Goal: Transaction & Acquisition: Purchase product/service

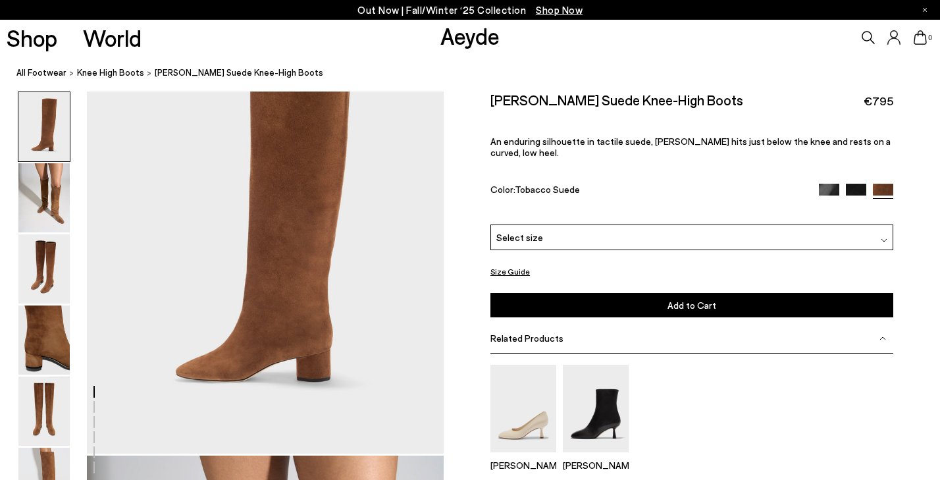
scroll to position [121, 0]
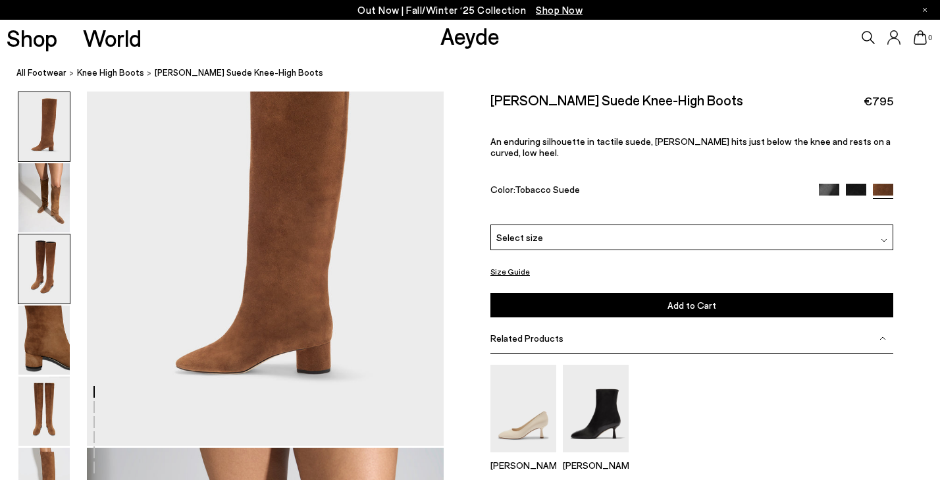
click at [41, 270] on img at bounding box center [43, 268] width 51 height 69
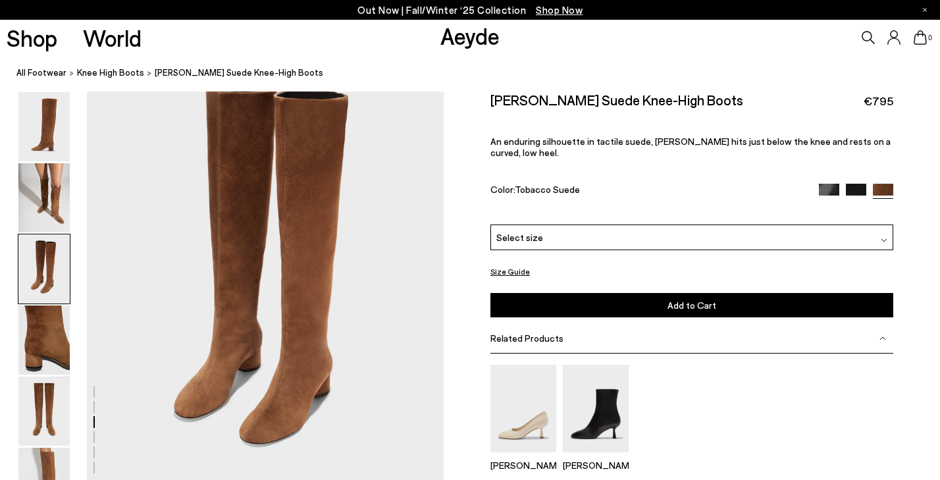
scroll to position [1015, 0]
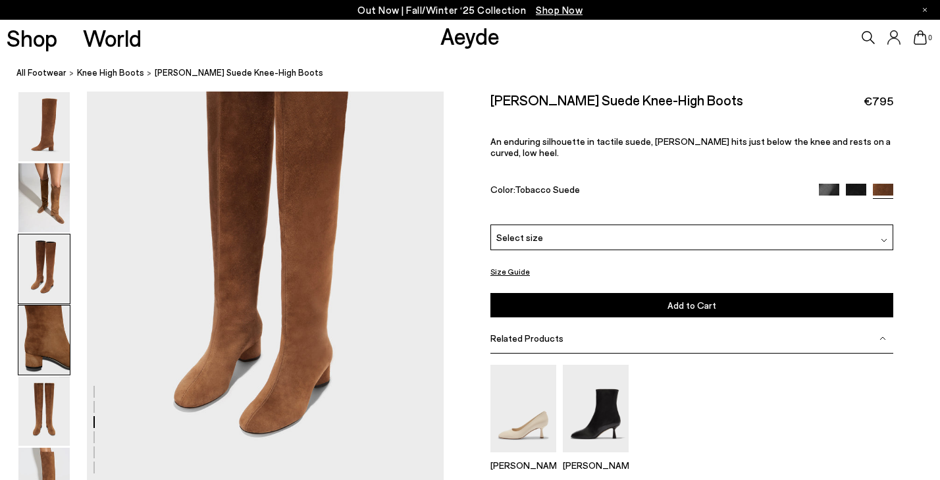
click at [43, 342] on img at bounding box center [43, 339] width 51 height 69
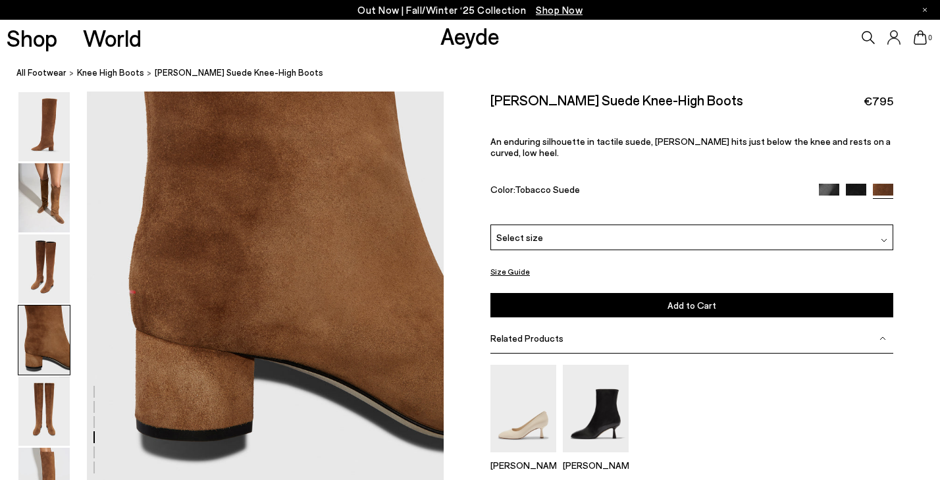
scroll to position [1518, 0]
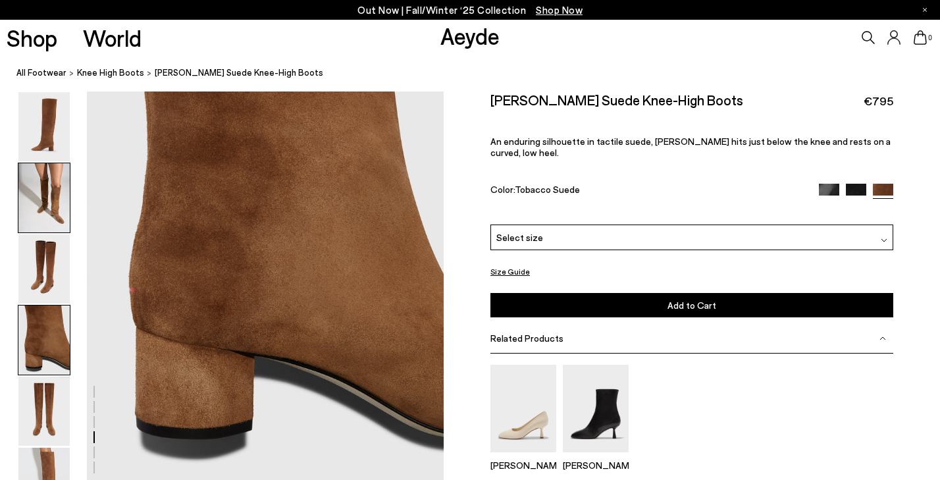
click at [38, 213] on img at bounding box center [43, 197] width 51 height 69
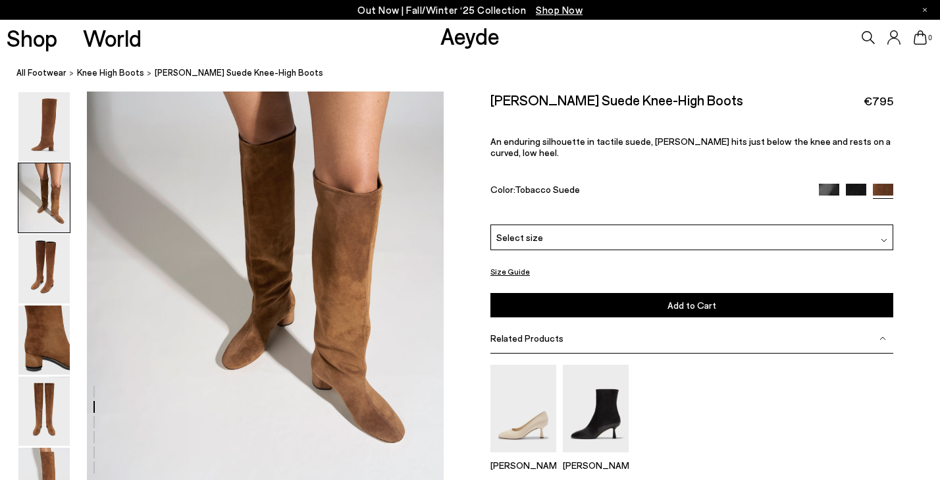
scroll to position [545, 0]
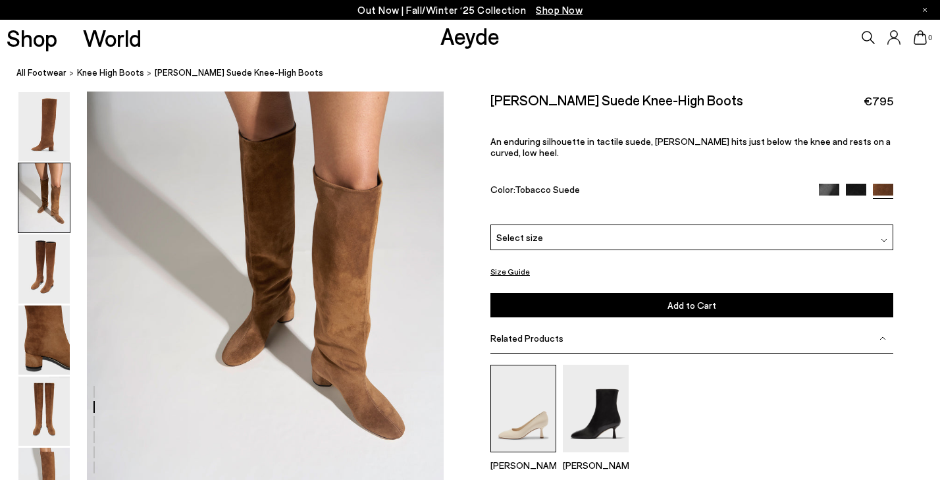
click at [537, 379] on img at bounding box center [523, 409] width 66 height 88
click at [607, 400] on img at bounding box center [596, 409] width 66 height 88
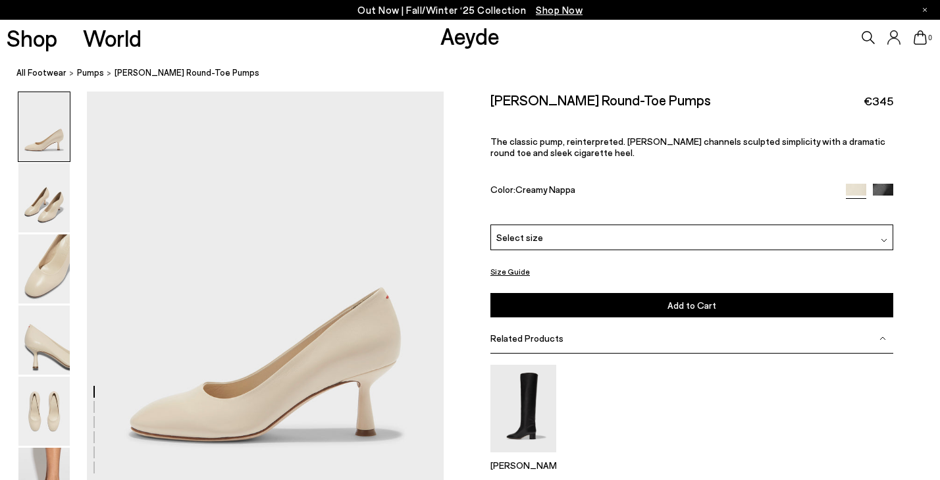
scroll to position [66, 0]
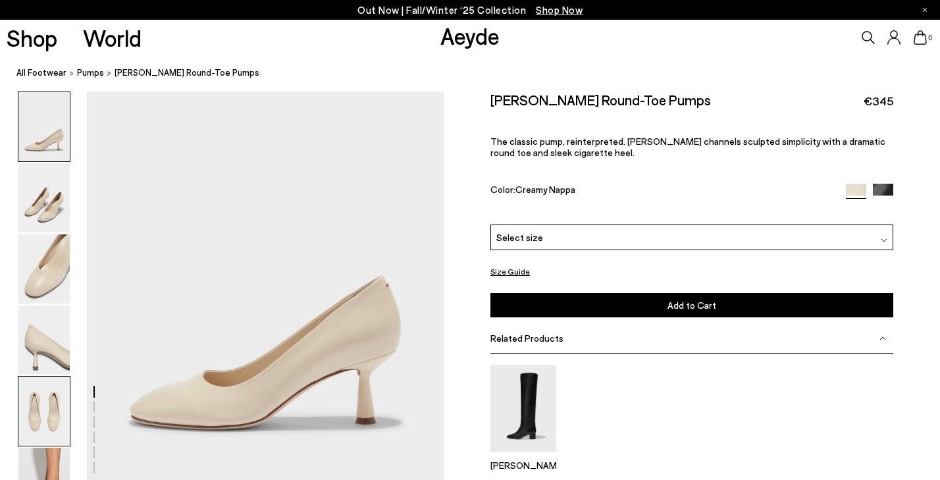
click at [64, 399] on img at bounding box center [43, 410] width 51 height 69
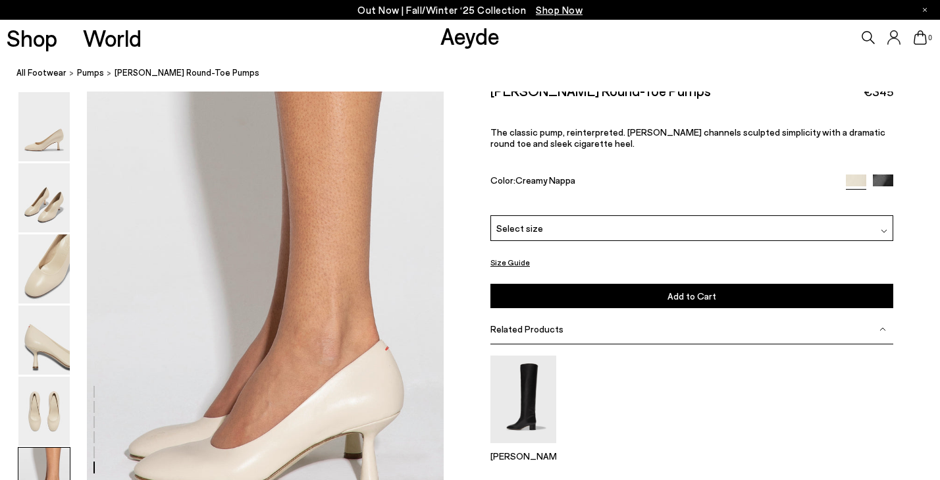
scroll to position [2419, 0]
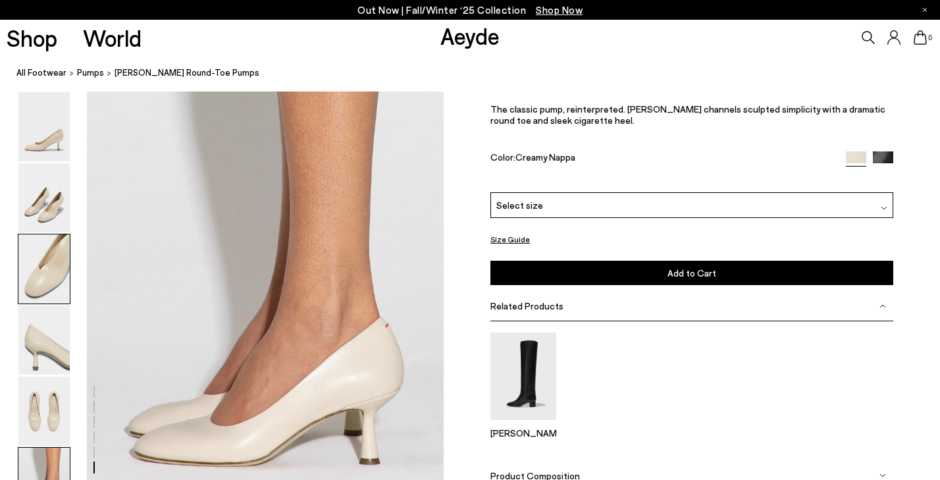
click at [55, 263] on img at bounding box center [43, 268] width 51 height 69
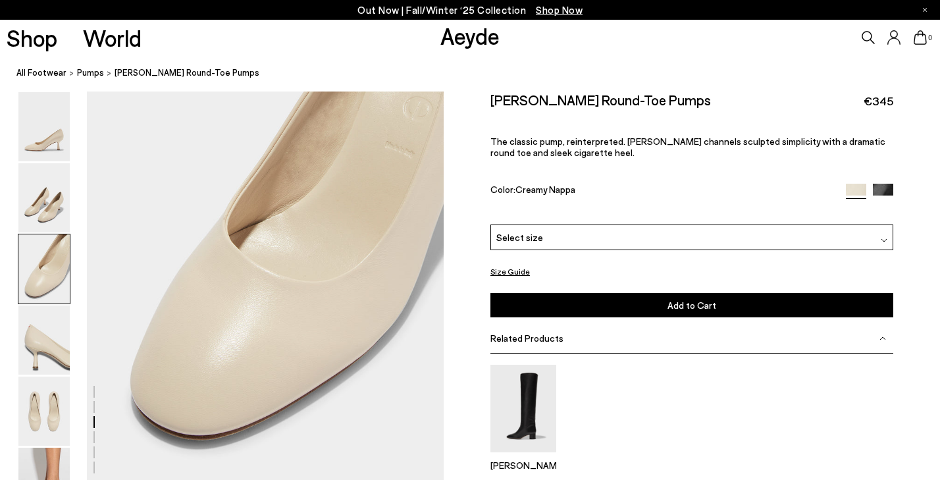
scroll to position [1042, 0]
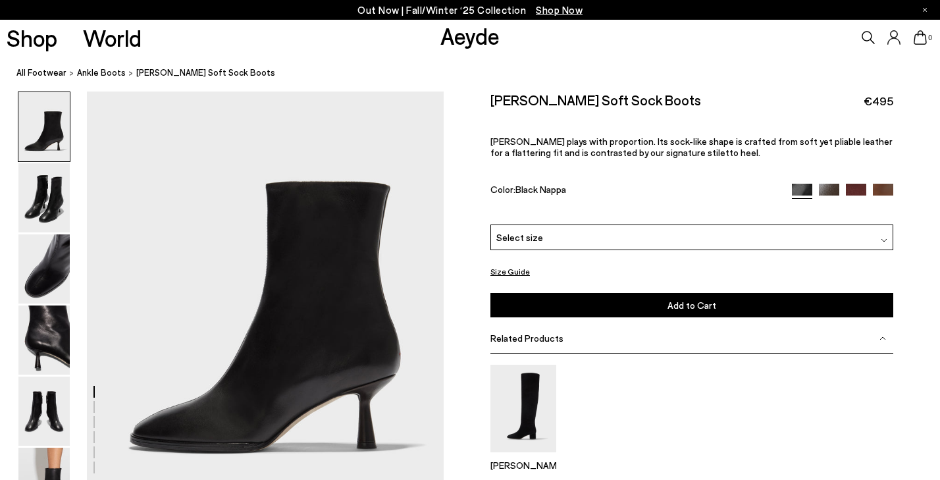
scroll to position [63, 0]
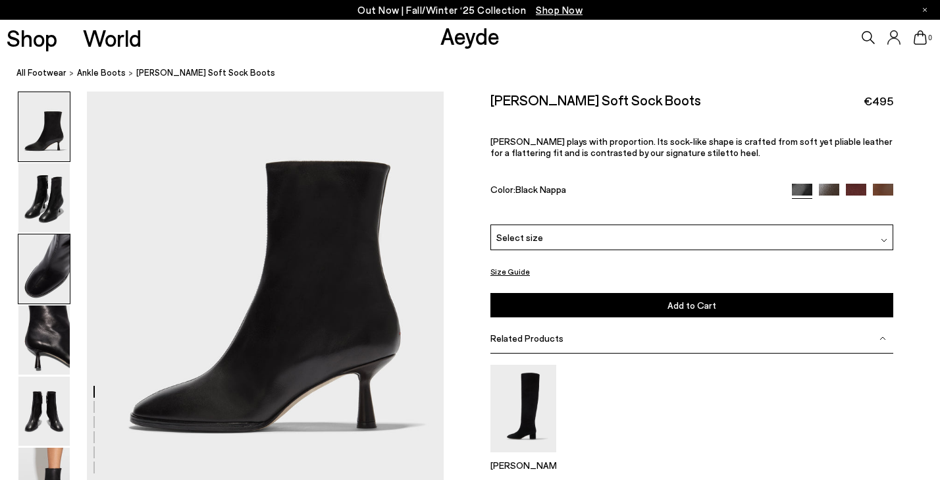
click at [48, 257] on img at bounding box center [43, 268] width 51 height 69
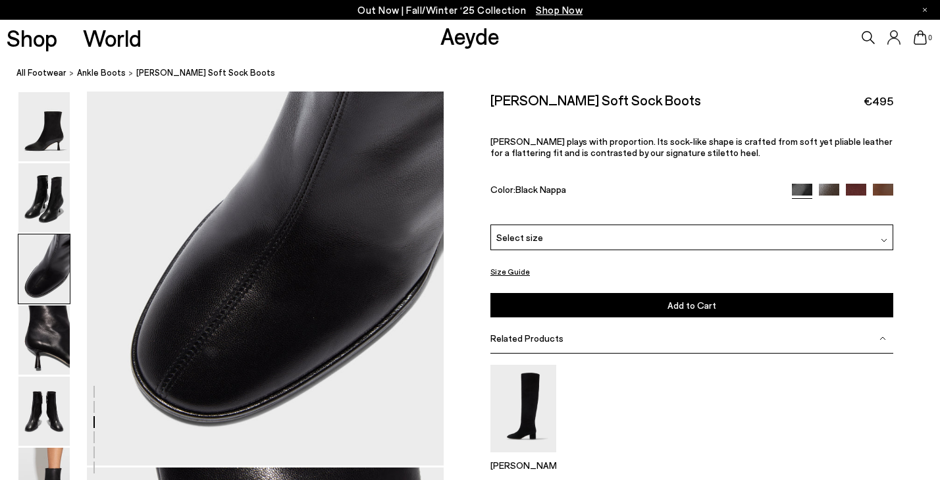
scroll to position [1060, 0]
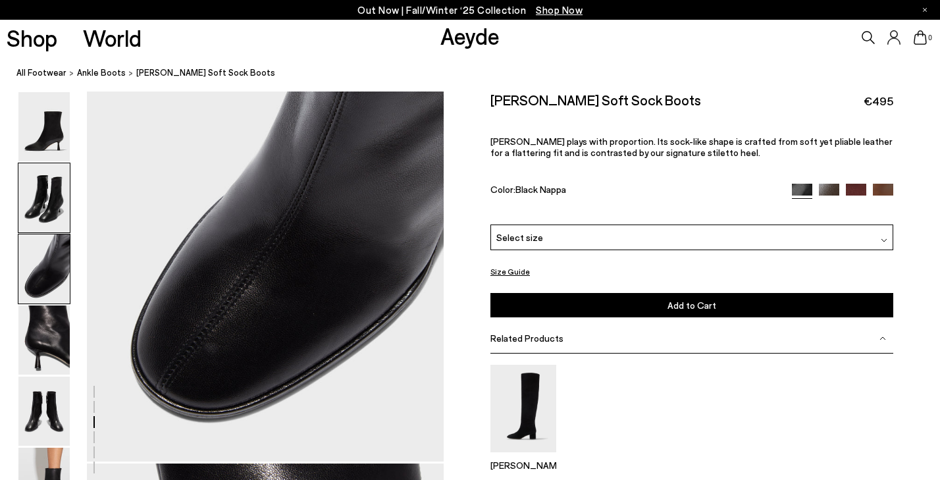
click at [62, 205] on img at bounding box center [43, 197] width 51 height 69
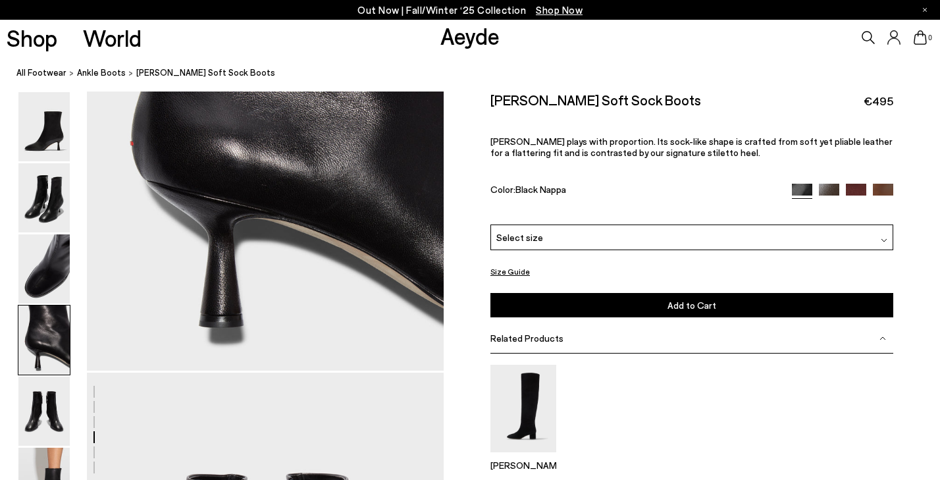
scroll to position [1632, 0]
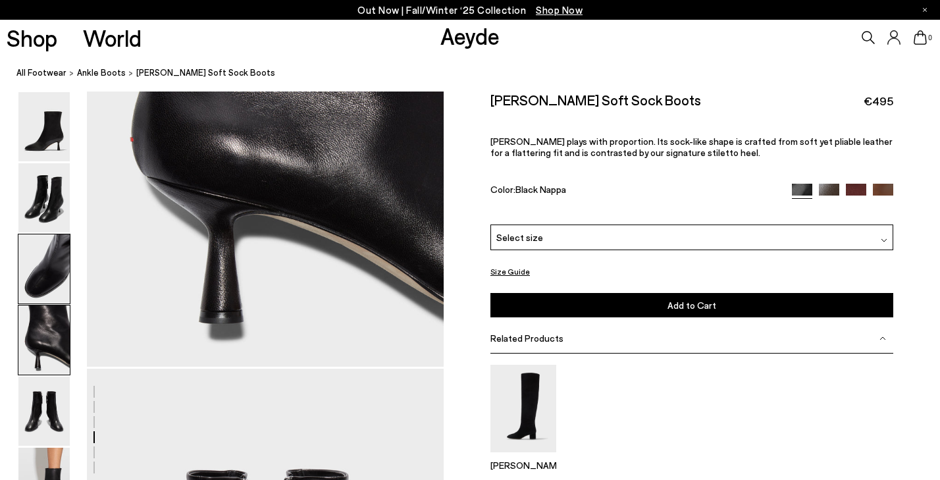
click at [36, 261] on img at bounding box center [43, 268] width 51 height 69
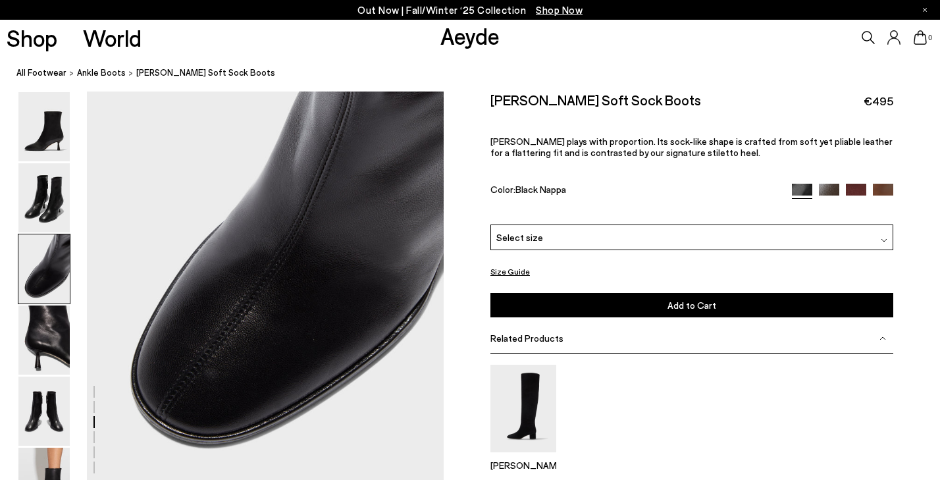
scroll to position [1036, 0]
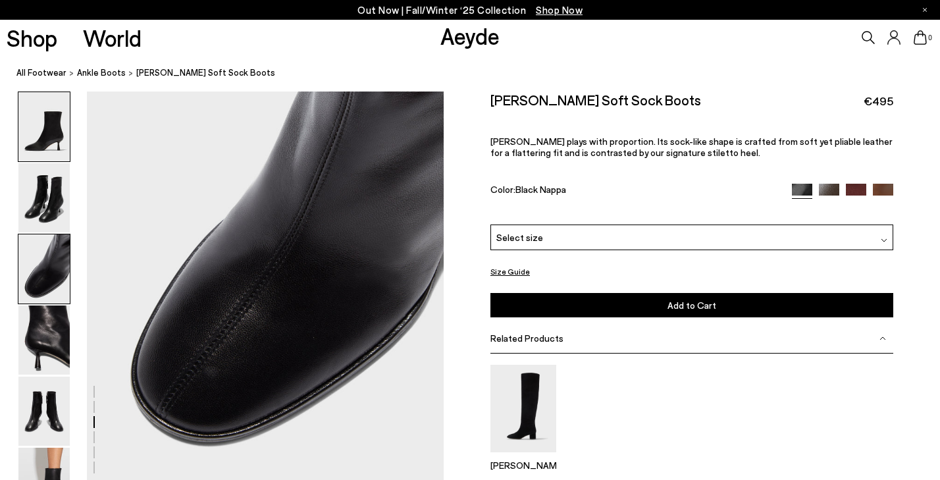
click at [61, 134] on img at bounding box center [43, 126] width 51 height 69
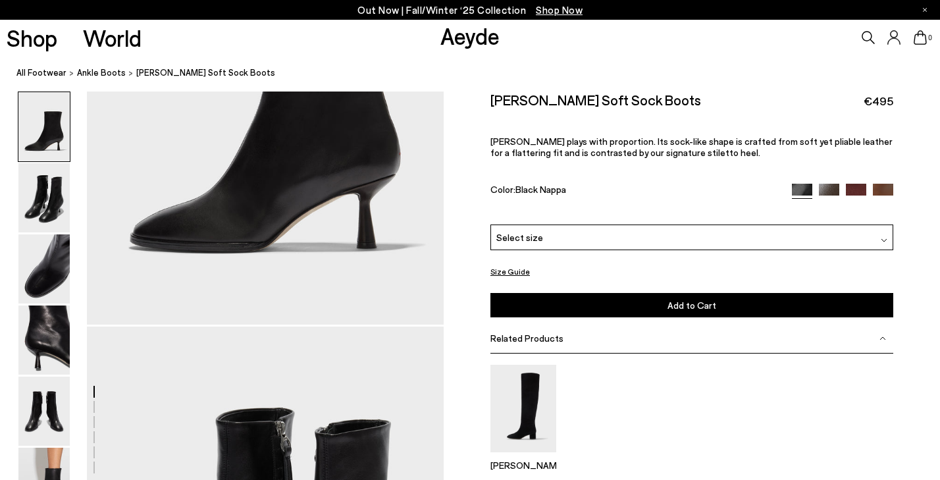
scroll to position [246, 0]
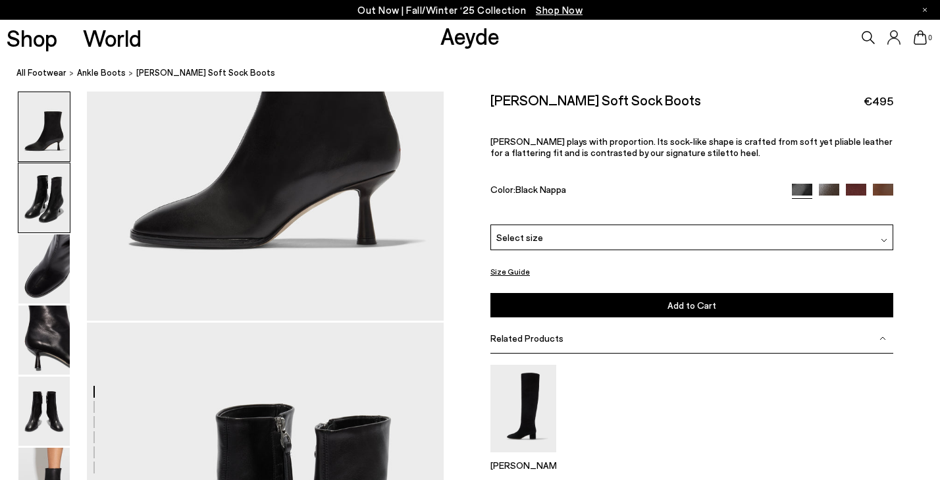
click at [38, 215] on img at bounding box center [43, 197] width 51 height 69
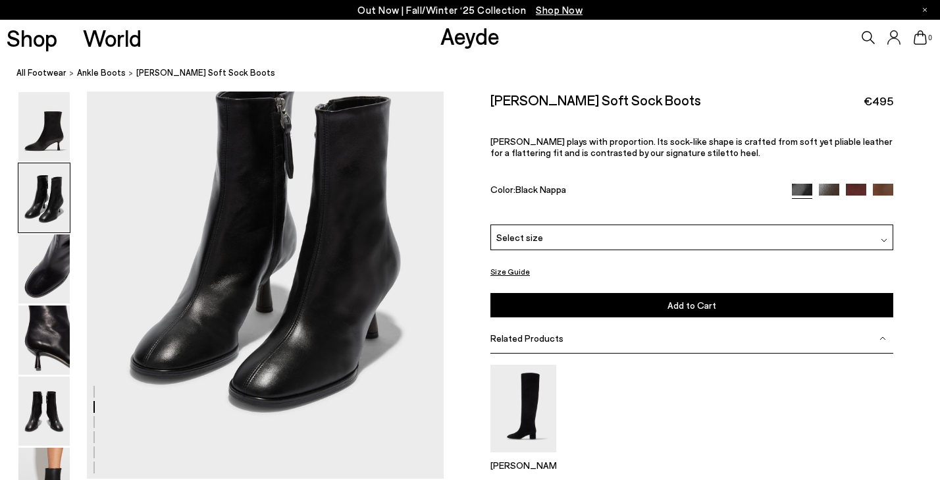
scroll to position [566, 0]
click at [571, 234] on div "Select size" at bounding box center [691, 237] width 403 height 26
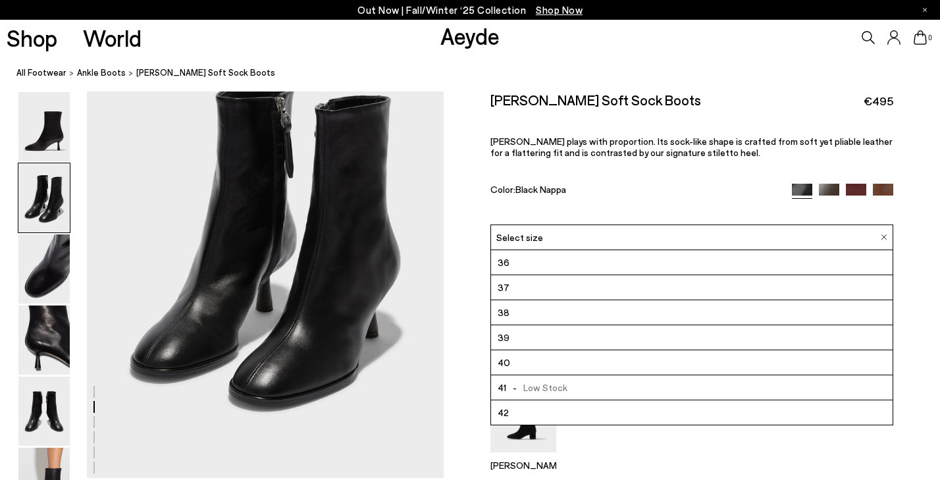
click at [571, 234] on div "Select size" at bounding box center [691, 237] width 403 height 26
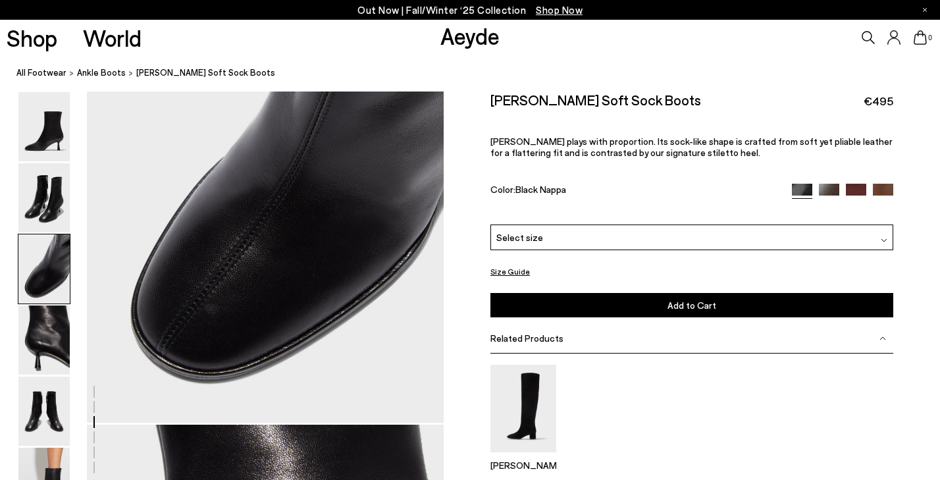
scroll to position [1100, 0]
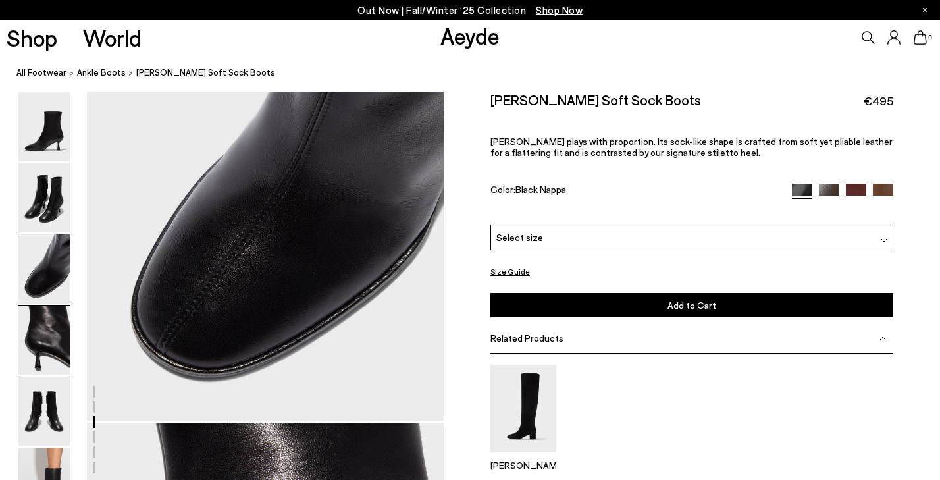
click at [42, 357] on img at bounding box center [43, 339] width 51 height 69
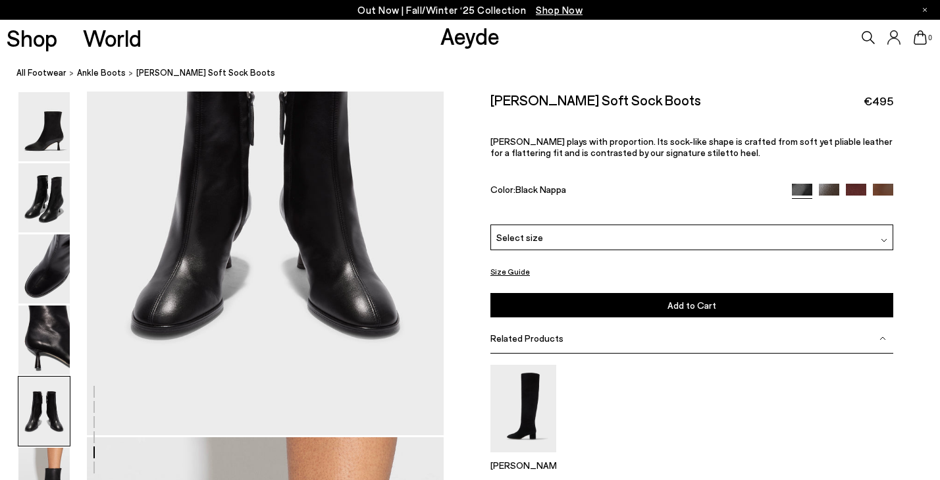
scroll to position [2043, 0]
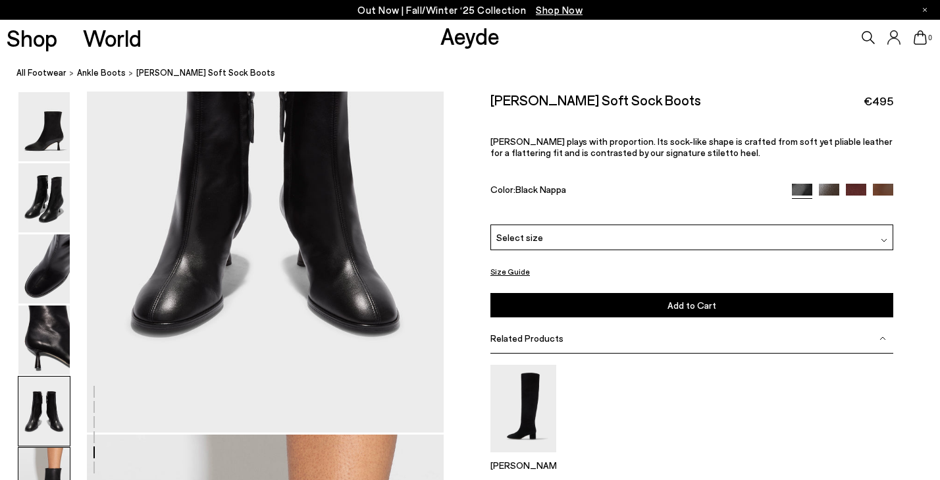
click at [48, 463] on img at bounding box center [43, 482] width 51 height 69
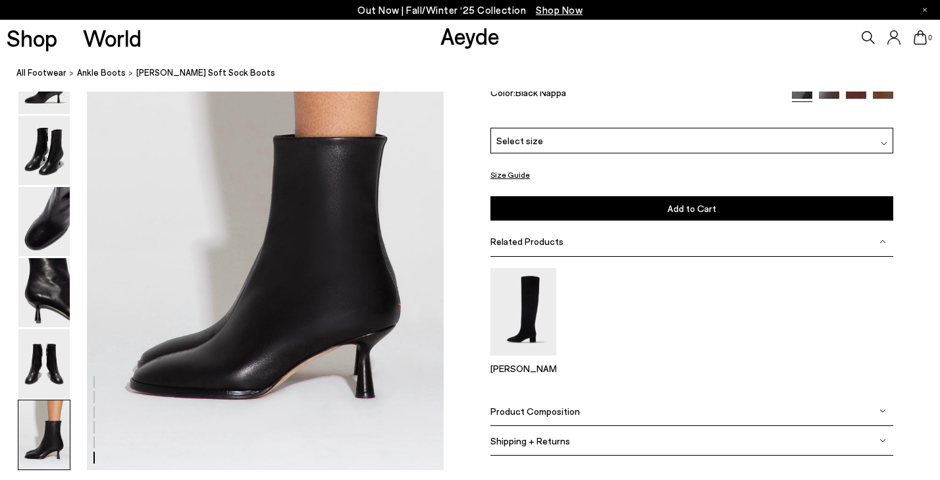
scroll to position [2479, 0]
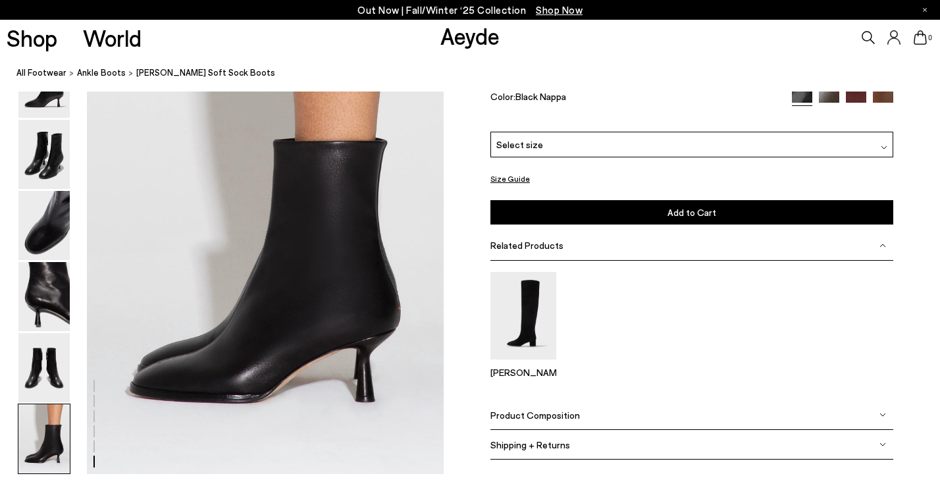
click at [573, 417] on span "Product Composition" at bounding box center [535, 414] width 90 height 11
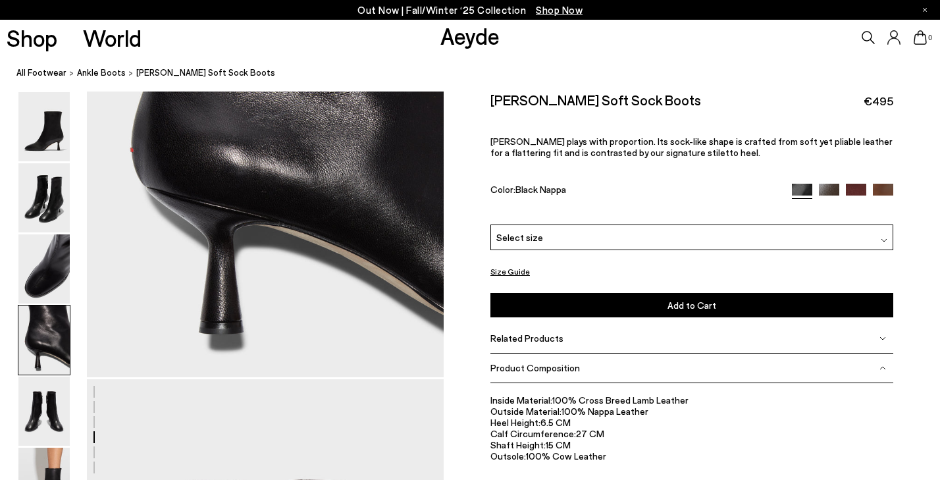
scroll to position [1544, 0]
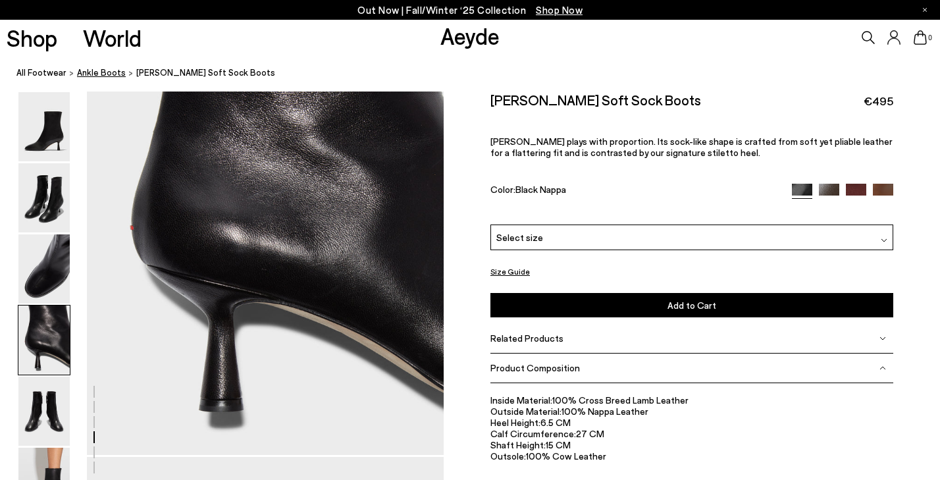
click at [95, 74] on span "ankle boots" at bounding box center [101, 72] width 49 height 11
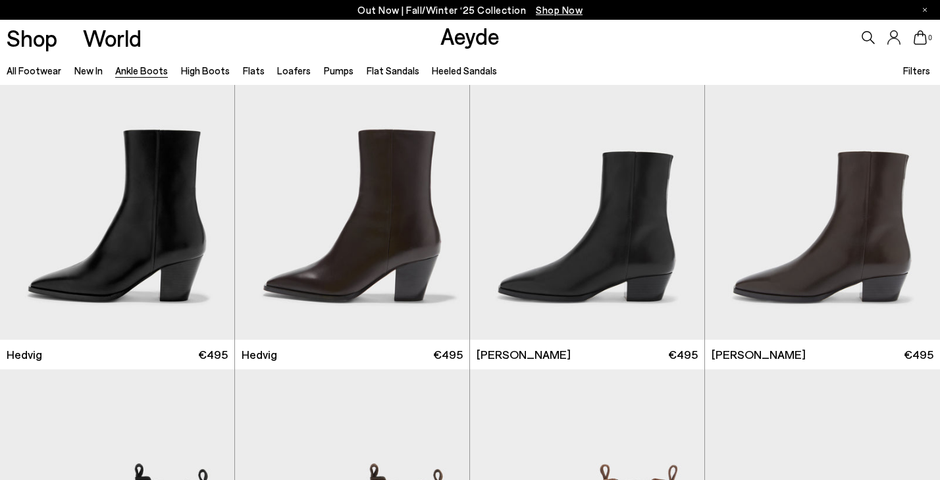
scroll to position [365, 0]
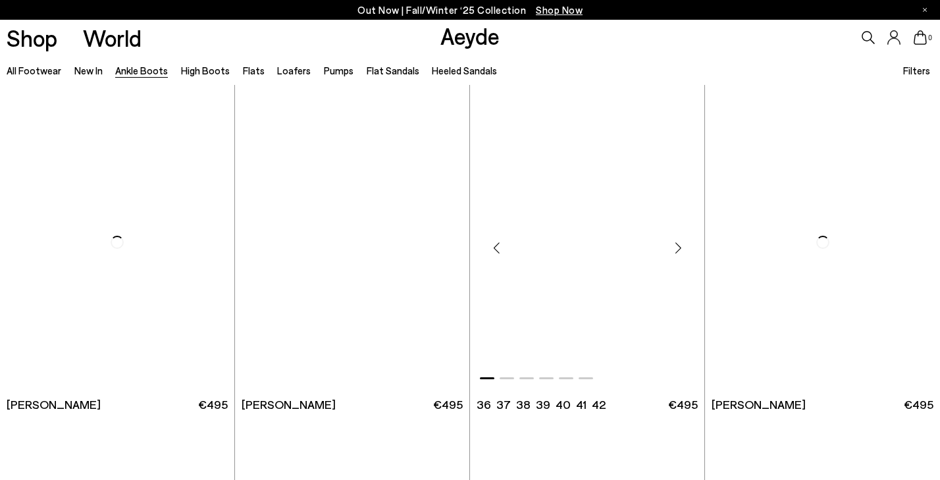
scroll to position [2597, 0]
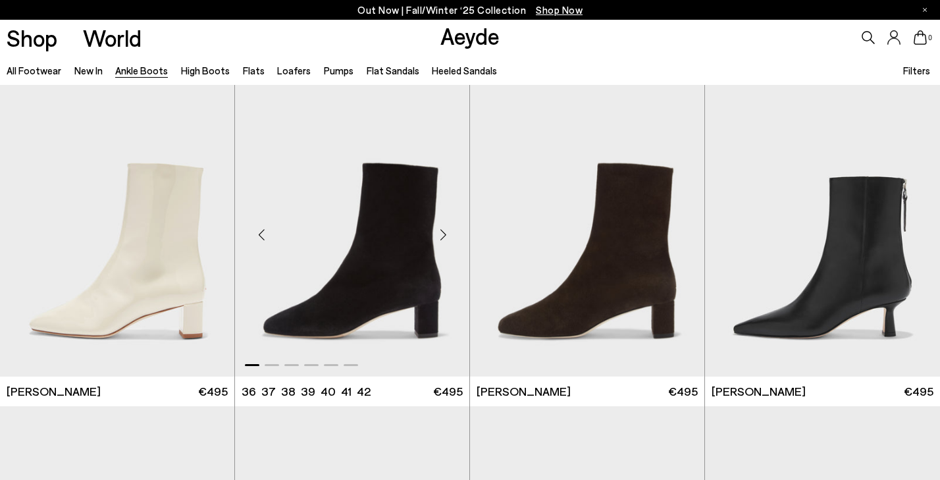
click at [407, 310] on img "1 / 6" at bounding box center [352, 229] width 234 height 295
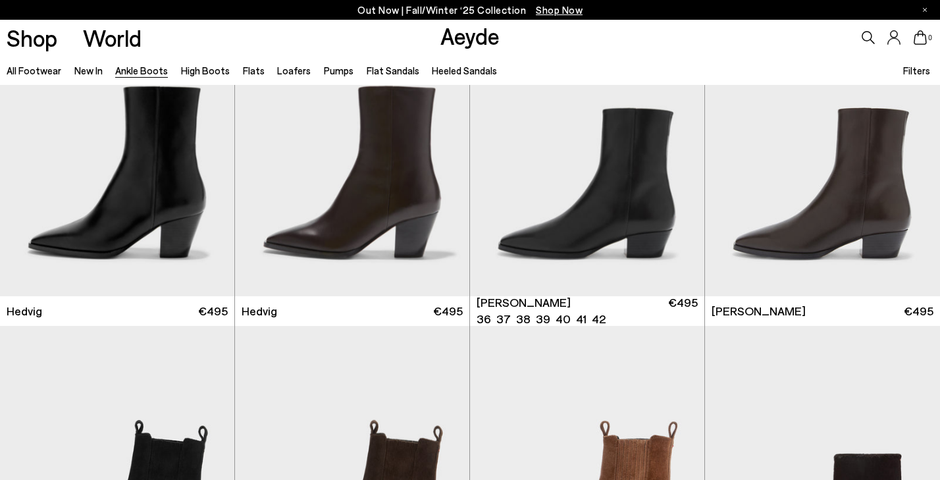
scroll to position [410, 0]
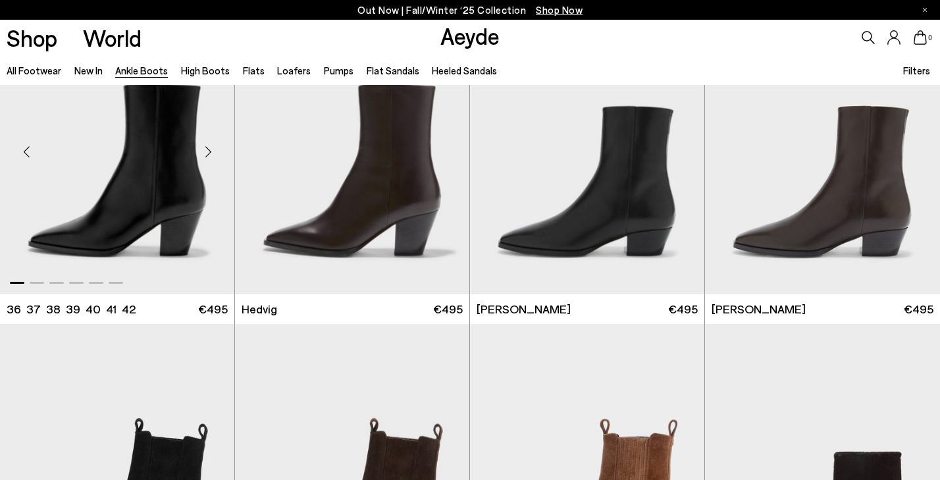
click at [212, 151] on div "Next slide" at bounding box center [207, 151] width 39 height 39
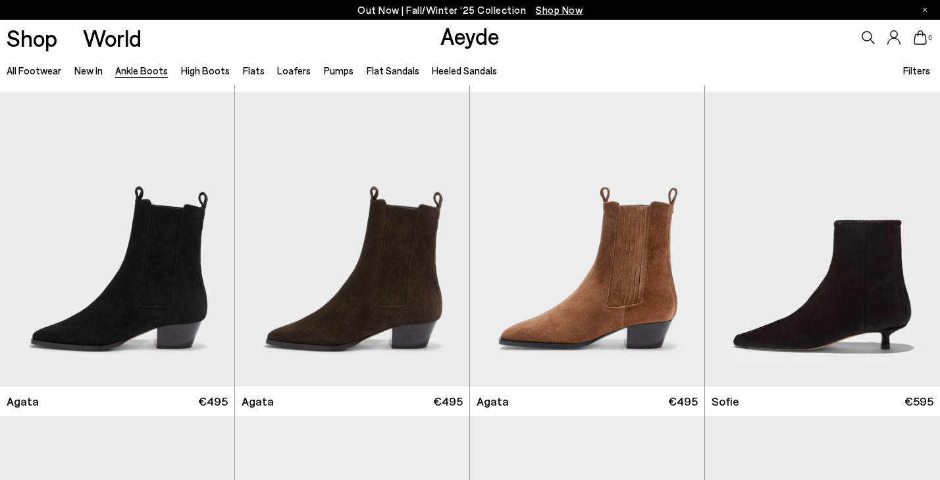
scroll to position [661, 0]
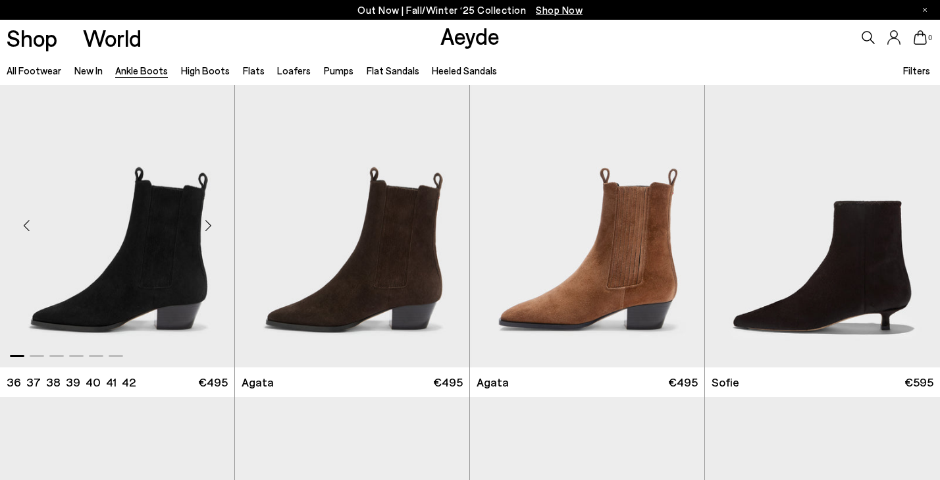
click at [215, 225] on div "Next slide" at bounding box center [207, 224] width 39 height 39
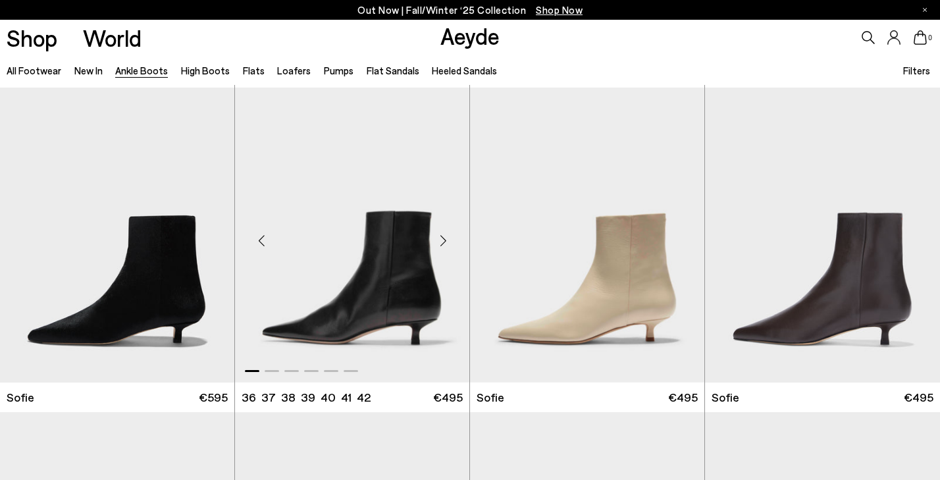
scroll to position [967, 0]
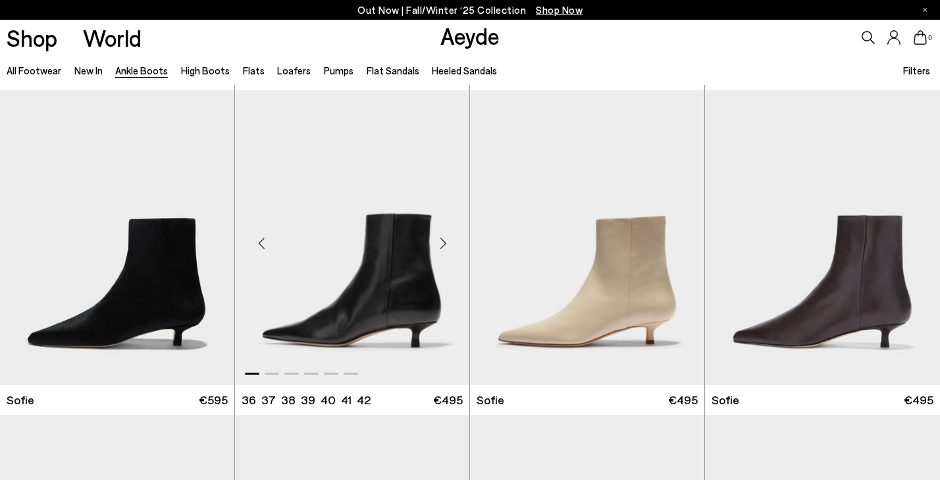
click at [445, 245] on div "Next slide" at bounding box center [442, 242] width 39 height 39
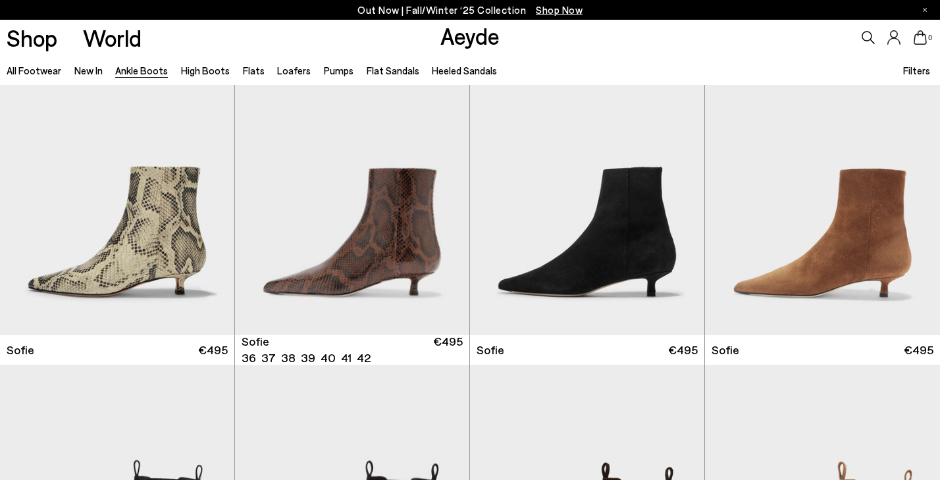
scroll to position [1343, 0]
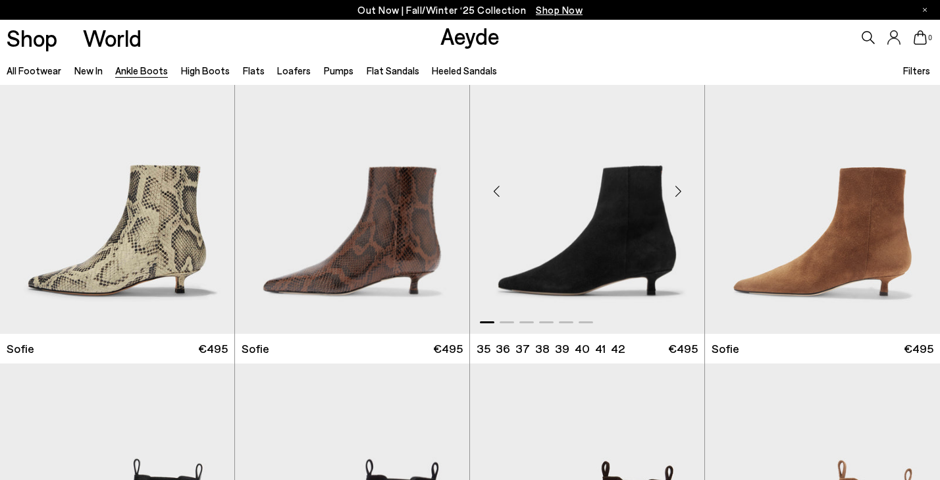
click at [675, 189] on div "Next slide" at bounding box center [677, 191] width 39 height 39
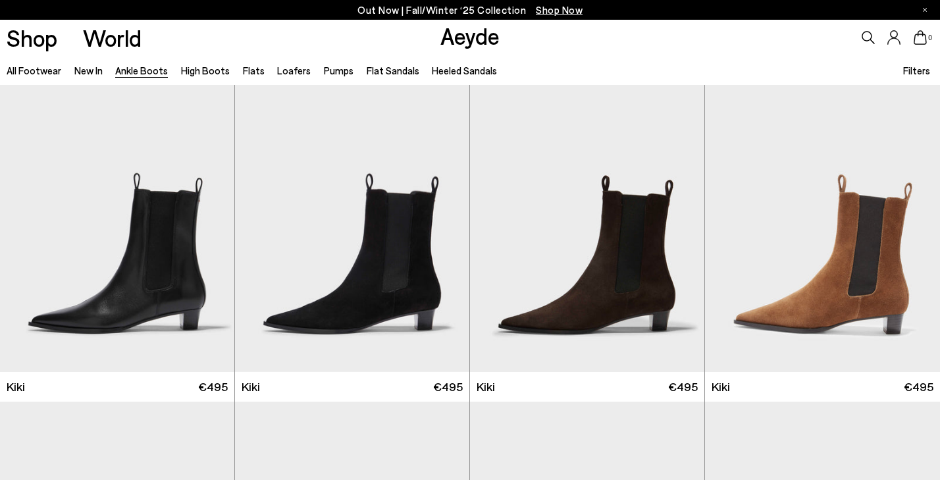
scroll to position [1633, 0]
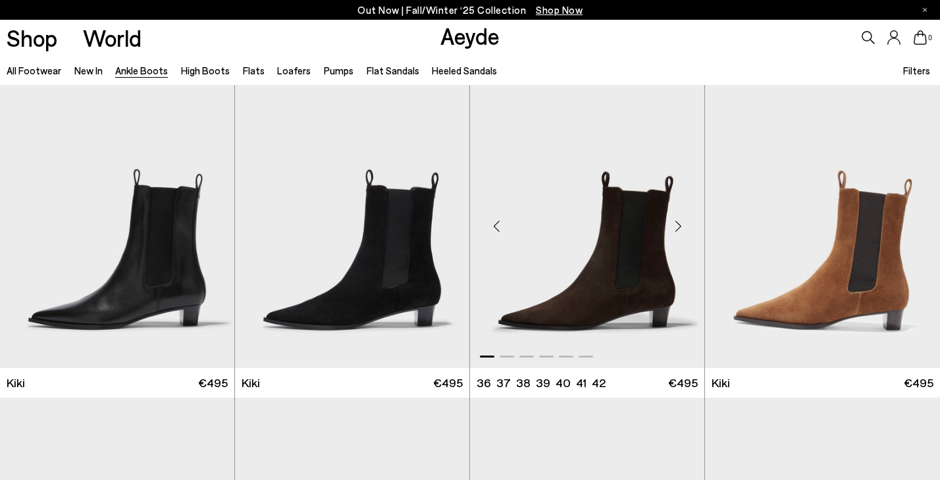
click at [683, 222] on div "Next slide" at bounding box center [677, 225] width 39 height 39
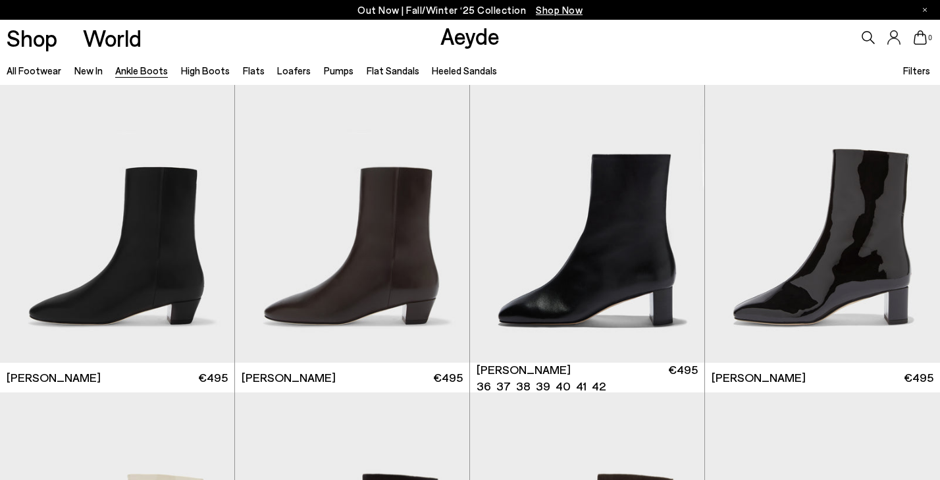
scroll to position [2303, 0]
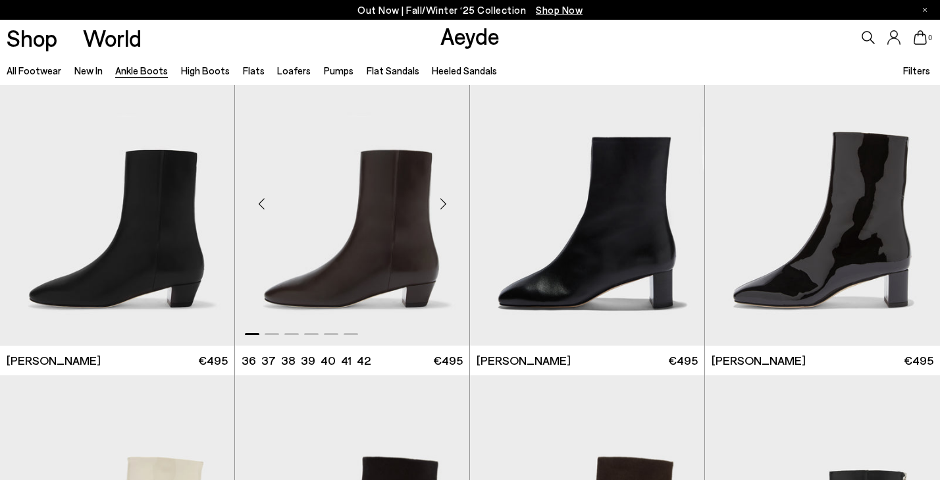
click at [442, 207] on div "Next slide" at bounding box center [442, 203] width 39 height 39
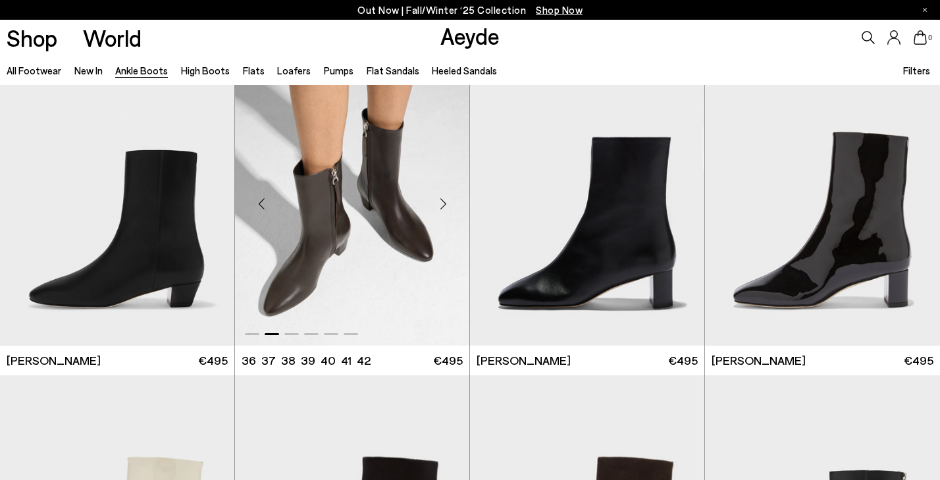
click at [442, 206] on div "Next slide" at bounding box center [442, 203] width 39 height 39
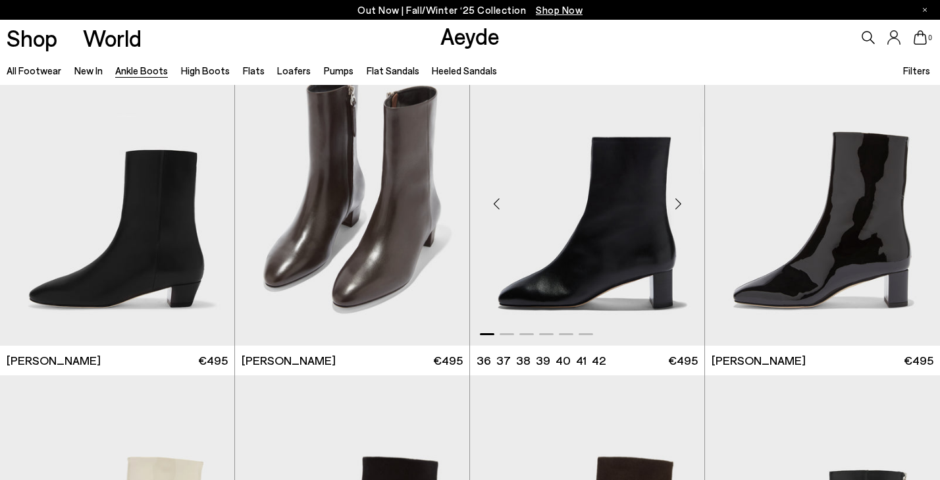
click at [680, 205] on div "Next slide" at bounding box center [677, 203] width 39 height 39
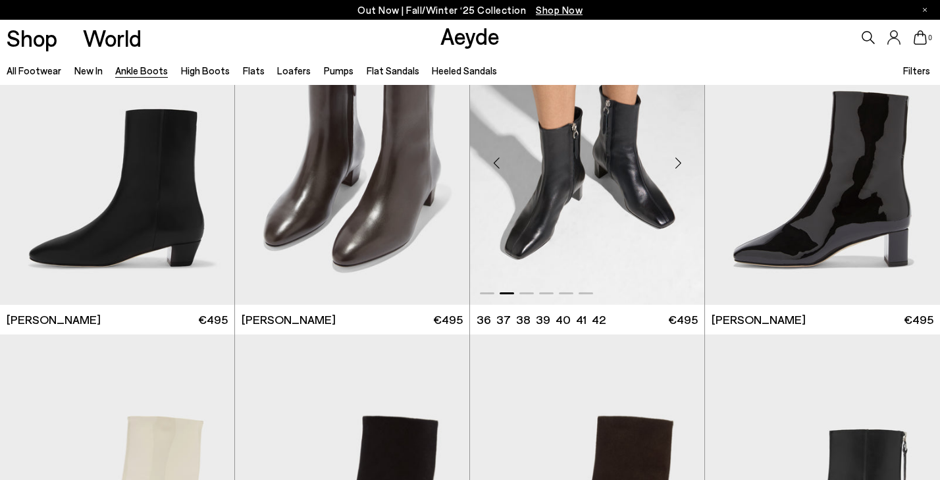
scroll to position [2345, 0]
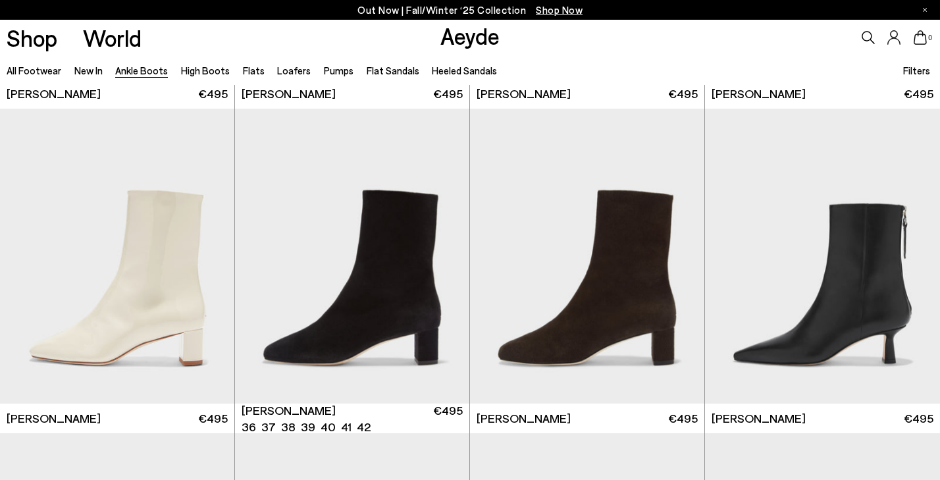
scroll to position [2574, 0]
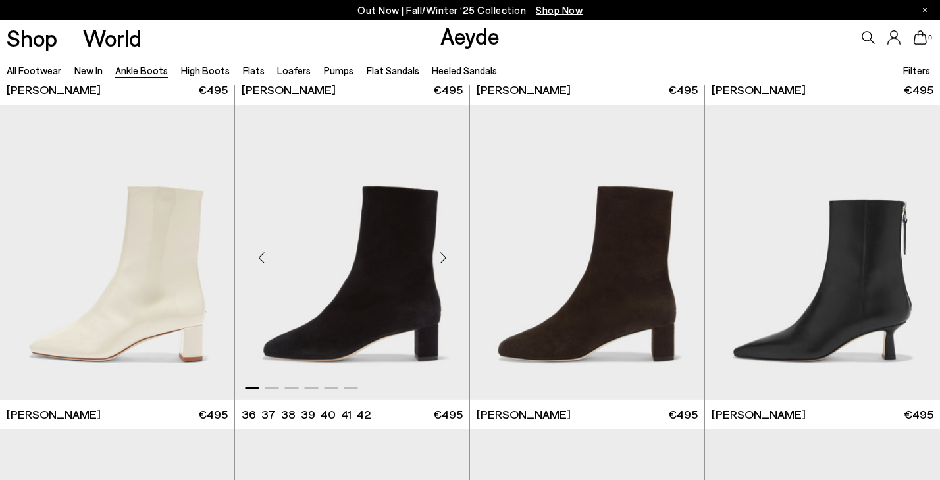
click at [447, 250] on div "Next slide" at bounding box center [442, 257] width 39 height 39
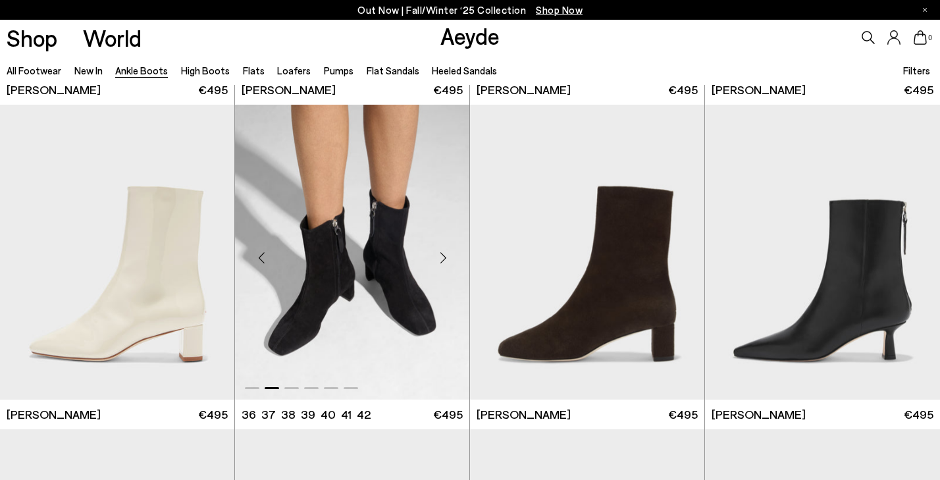
click at [447, 250] on div "Next slide" at bounding box center [442, 257] width 39 height 39
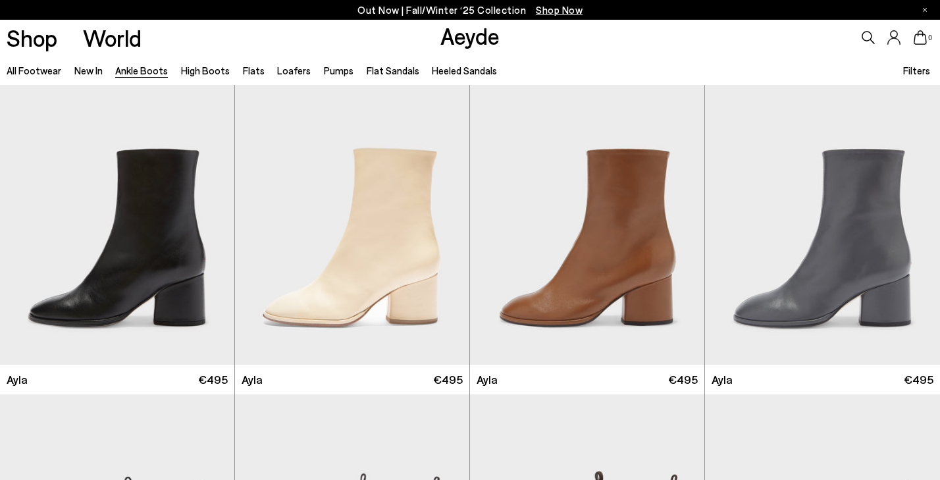
scroll to position [3583, 0]
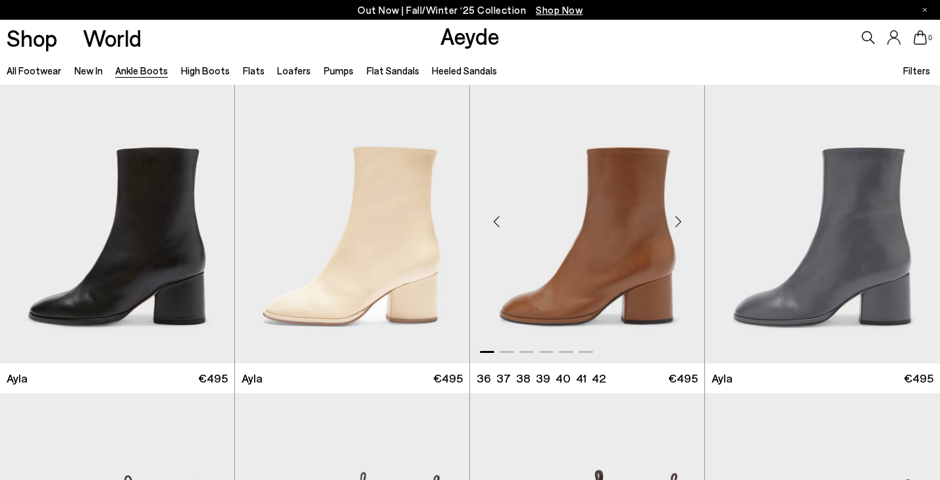
click at [677, 216] on div "Next slide" at bounding box center [677, 220] width 39 height 39
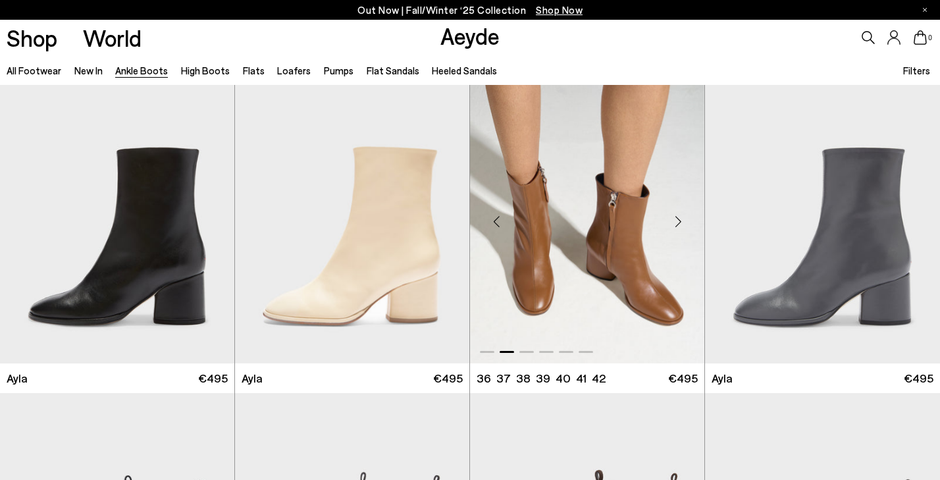
click at [677, 216] on div "Next slide" at bounding box center [677, 220] width 39 height 39
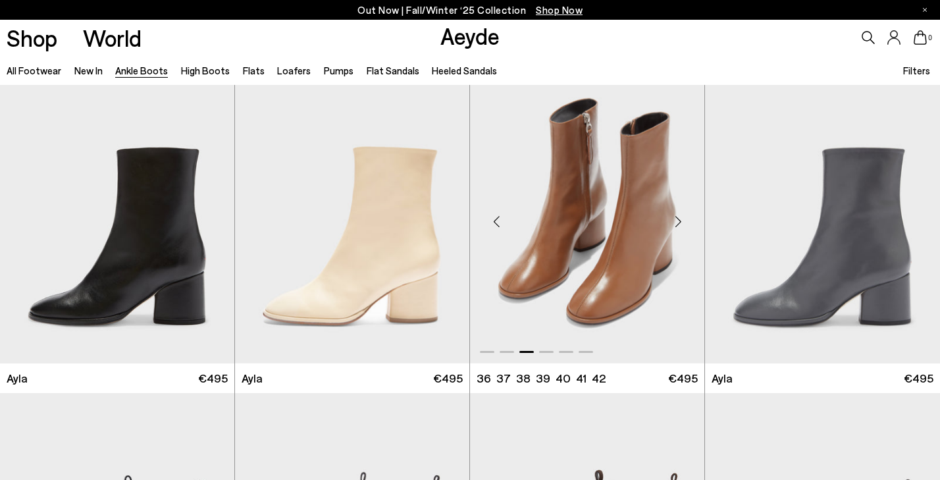
click at [680, 219] on div "Next slide" at bounding box center [677, 220] width 39 height 39
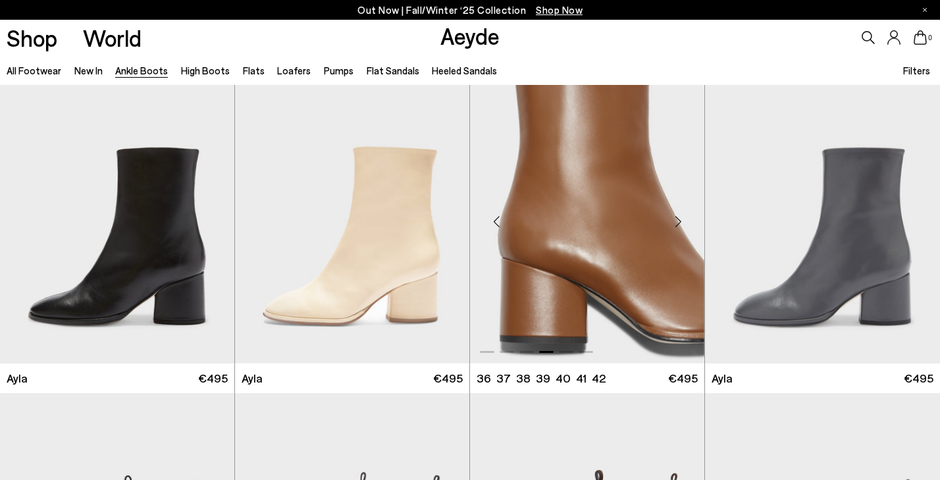
click at [680, 219] on div "Next slide" at bounding box center [677, 220] width 39 height 39
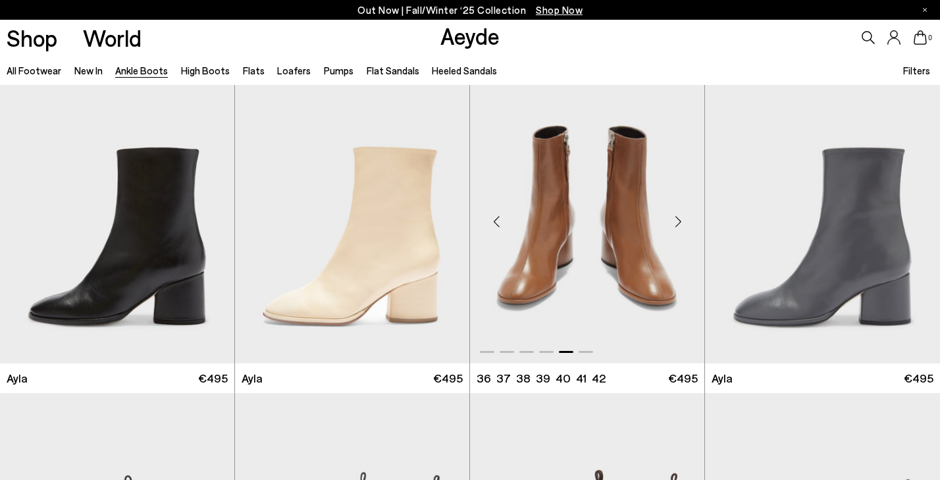
click at [680, 219] on div "Next slide" at bounding box center [677, 220] width 39 height 39
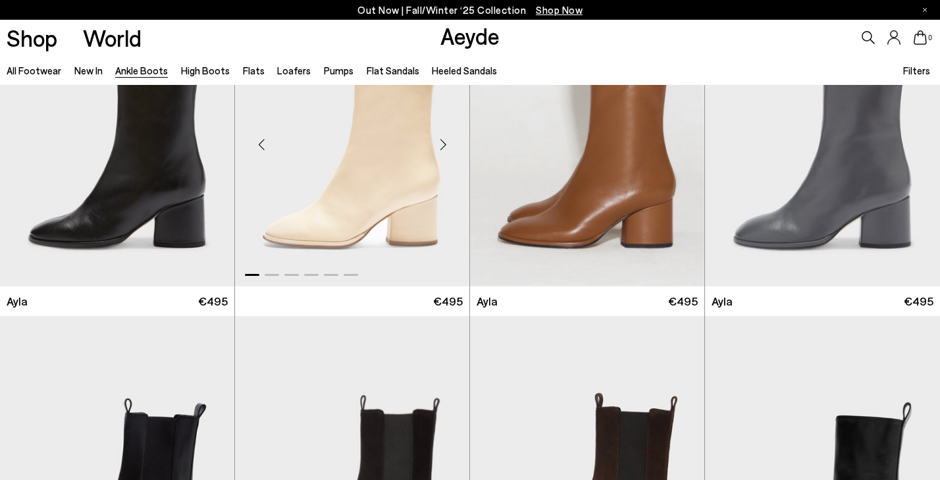
scroll to position [3598, 0]
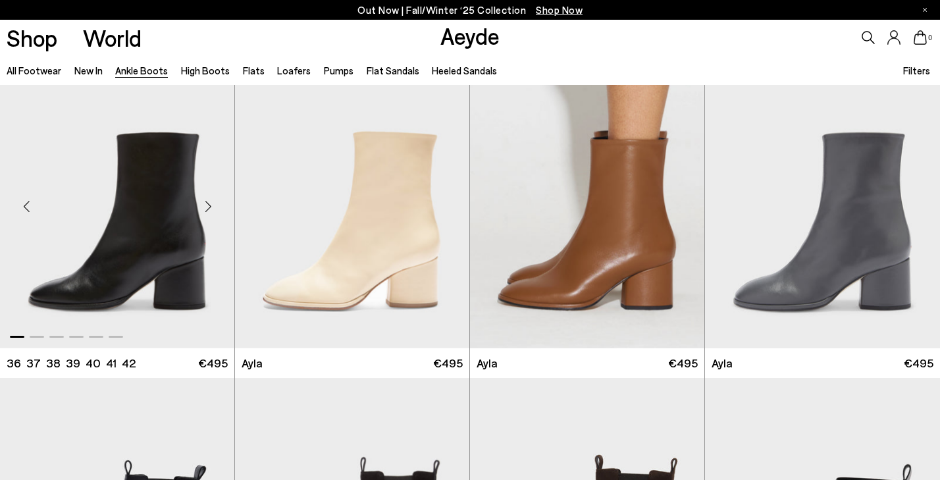
click at [189, 208] on div "Next slide" at bounding box center [207, 205] width 39 height 39
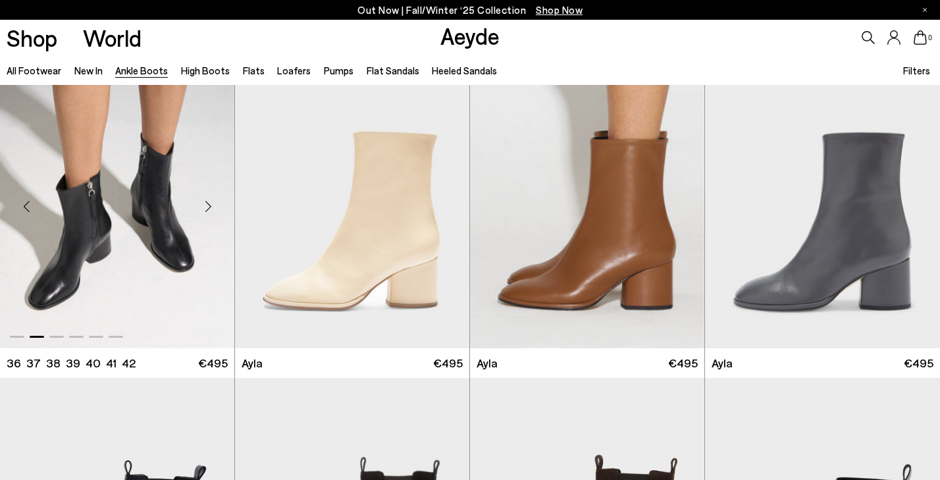
click at [180, 213] on img "2 / 6" at bounding box center [117, 200] width 234 height 295
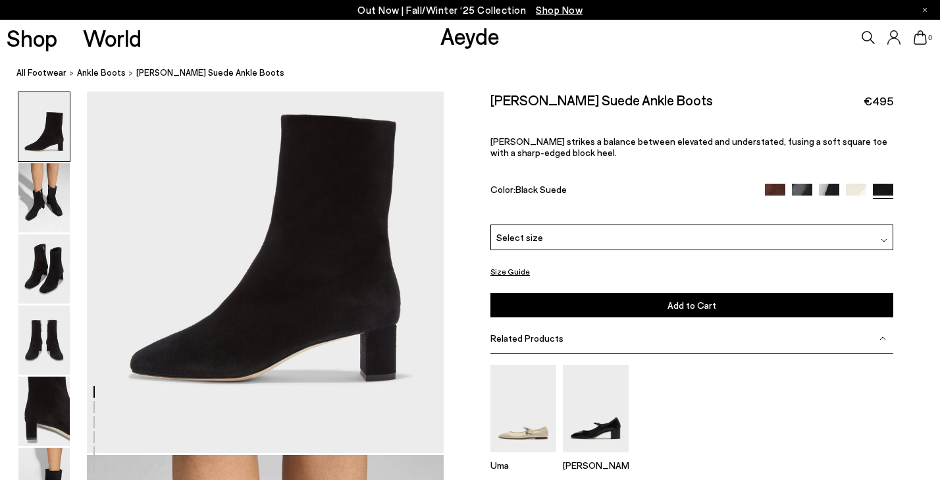
scroll to position [111, 0]
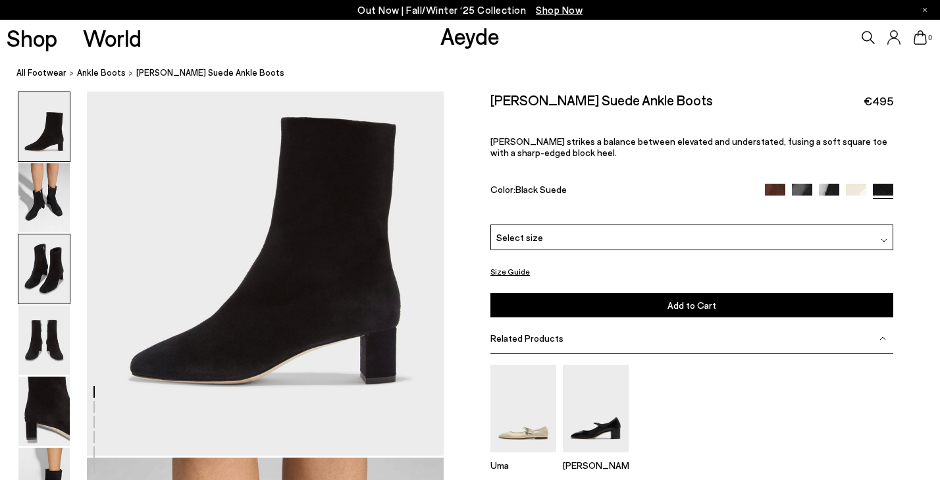
click at [52, 263] on img at bounding box center [43, 268] width 51 height 69
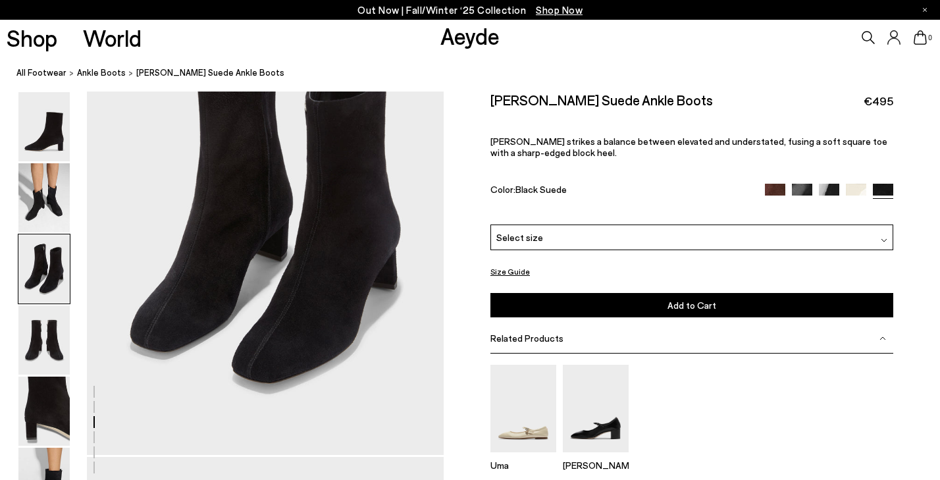
scroll to position [1067, 0]
click at [58, 277] on img at bounding box center [43, 268] width 51 height 69
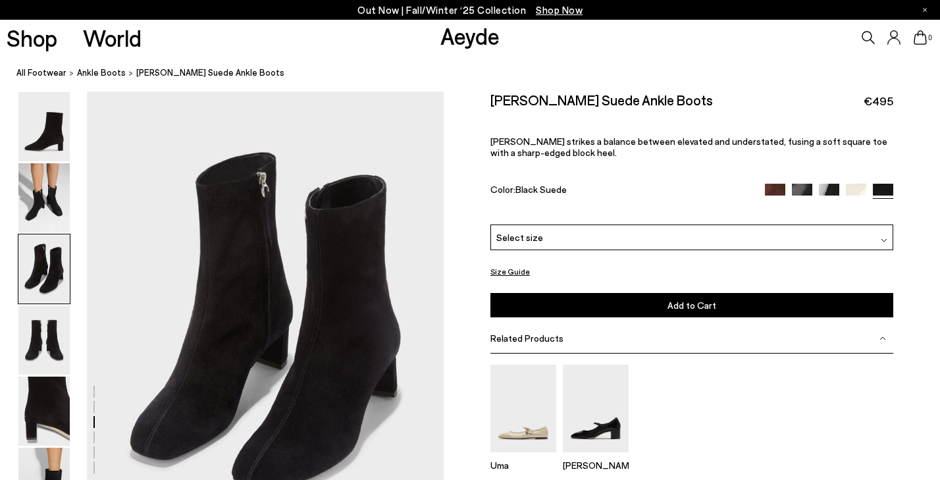
scroll to position [956, 0]
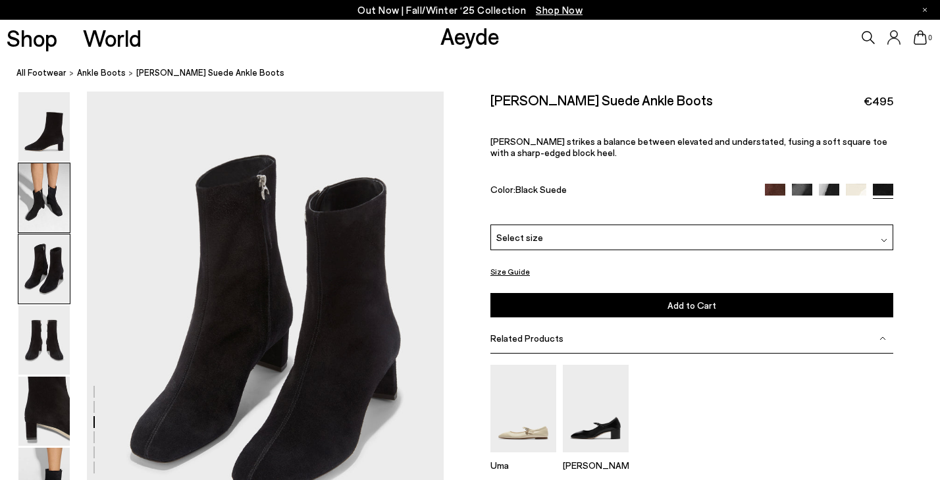
click at [48, 225] on img at bounding box center [43, 197] width 51 height 69
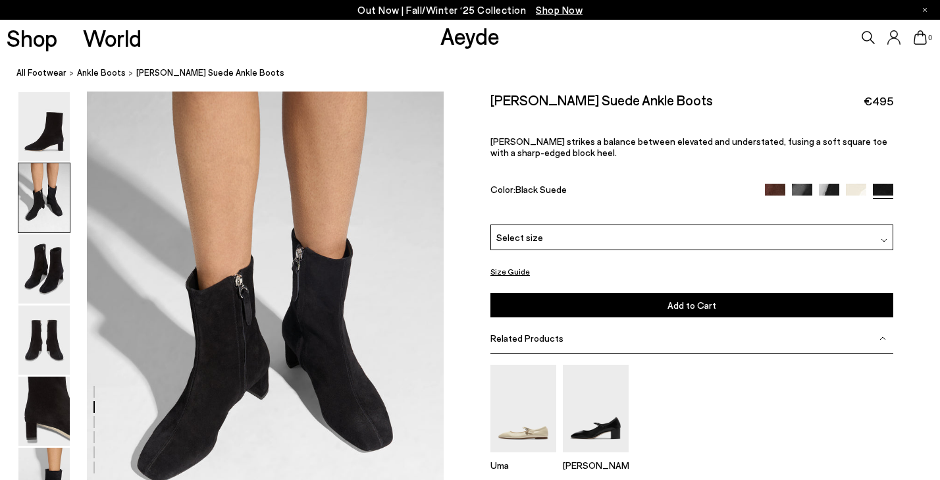
scroll to position [478, 0]
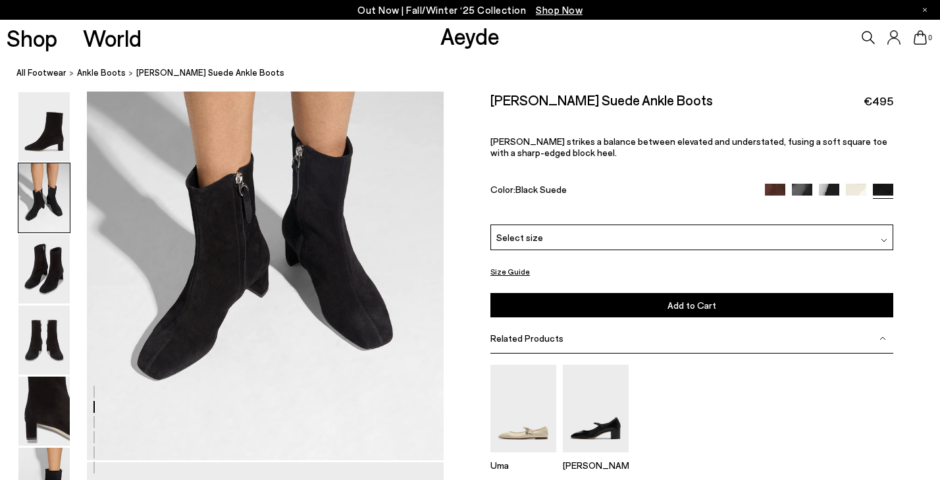
scroll to position [585, 0]
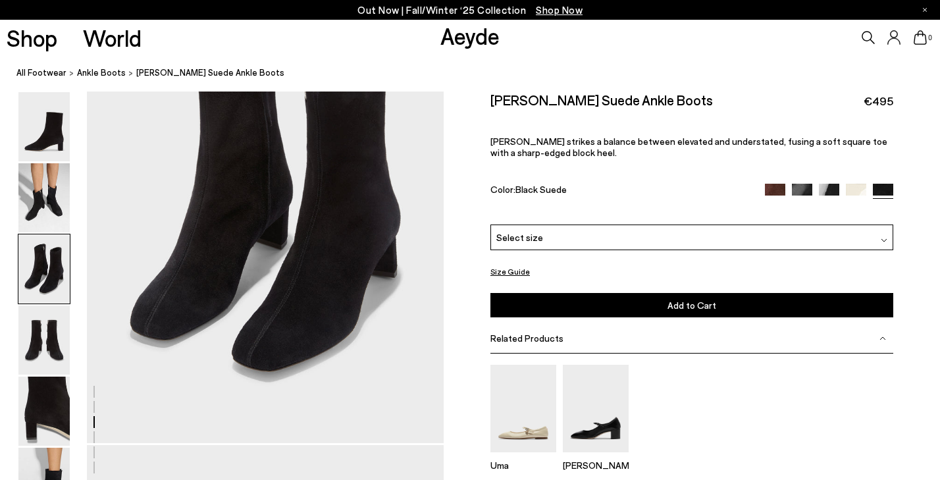
scroll to position [1079, 0]
click at [576, 427] on img at bounding box center [596, 409] width 66 height 88
click at [532, 404] on img at bounding box center [523, 409] width 66 height 88
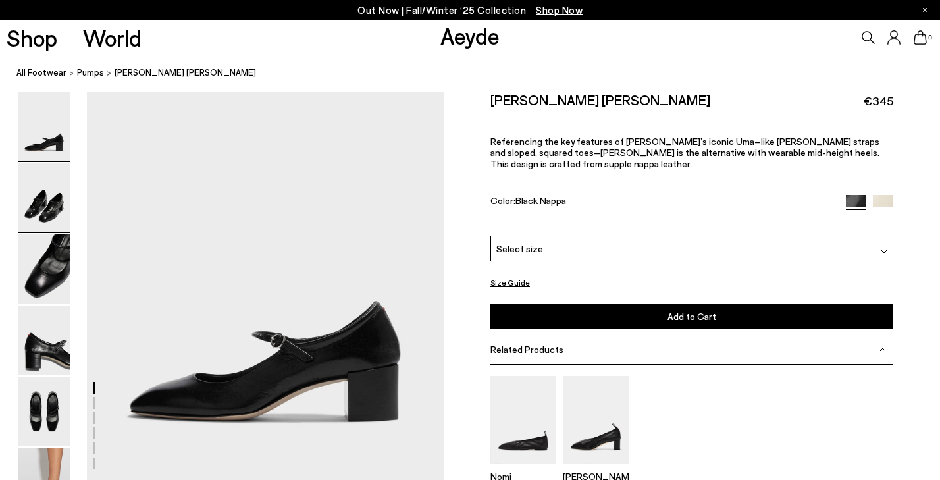
click at [47, 199] on img at bounding box center [43, 197] width 51 height 69
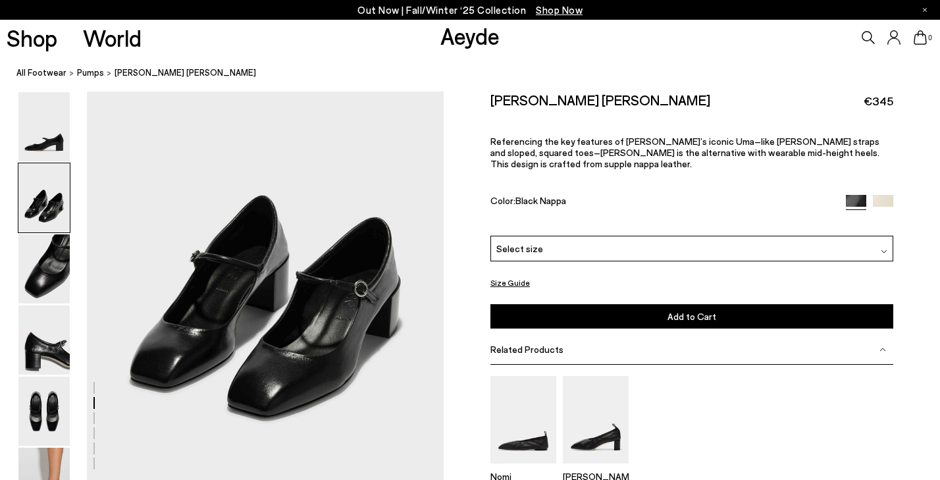
scroll to position [470, 0]
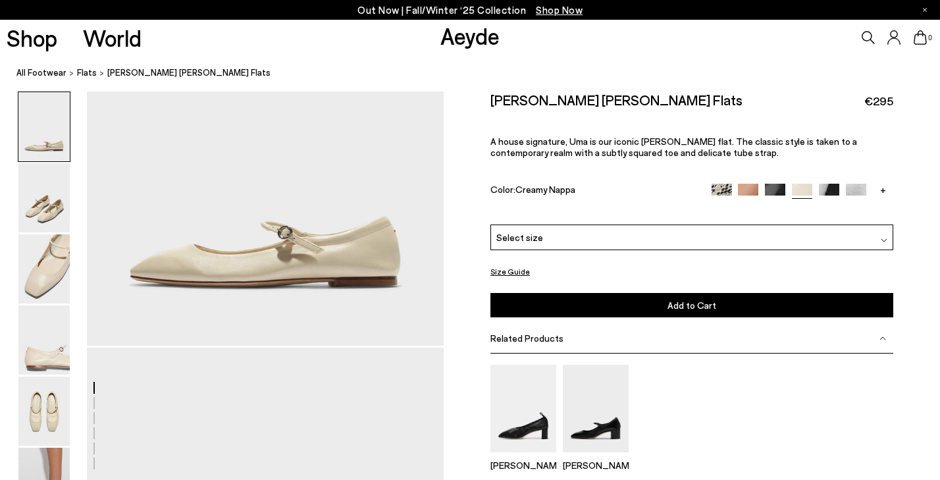
scroll to position [136, 0]
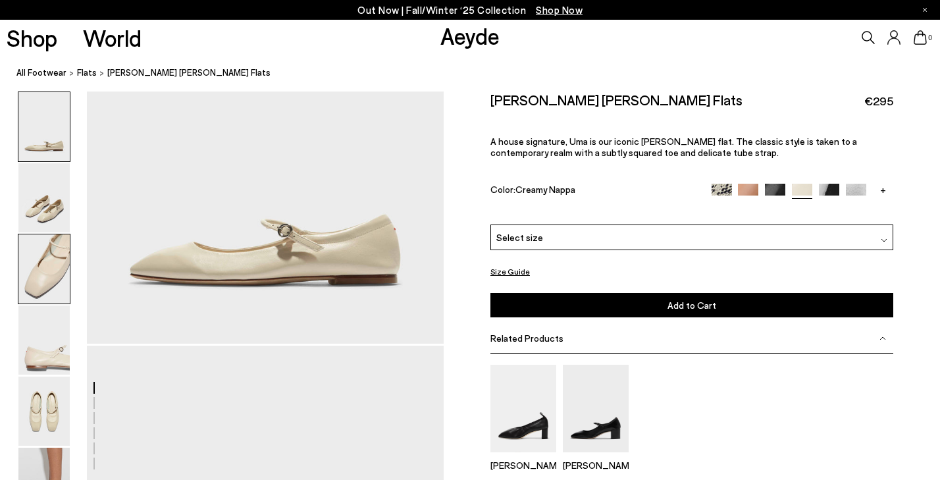
click at [38, 280] on img at bounding box center [43, 268] width 51 height 69
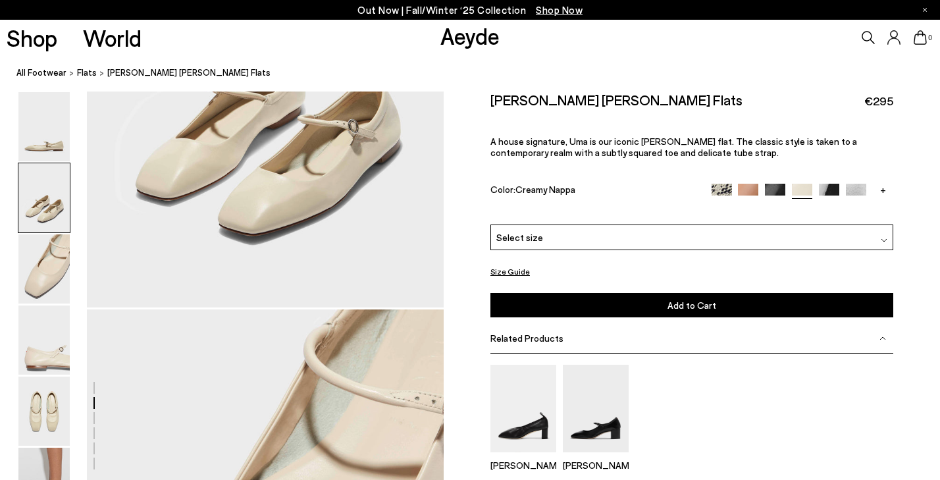
scroll to position [624, 0]
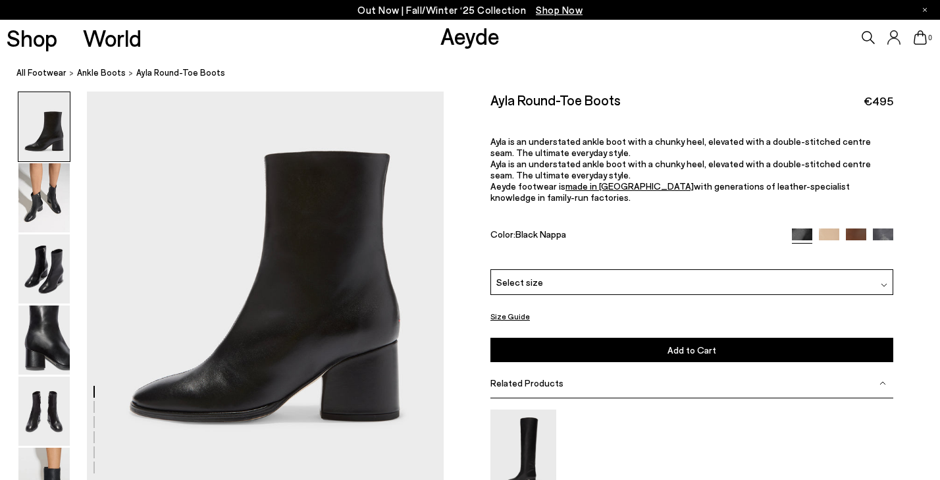
scroll to position [74, 0]
click at [46, 199] on img at bounding box center [43, 197] width 51 height 69
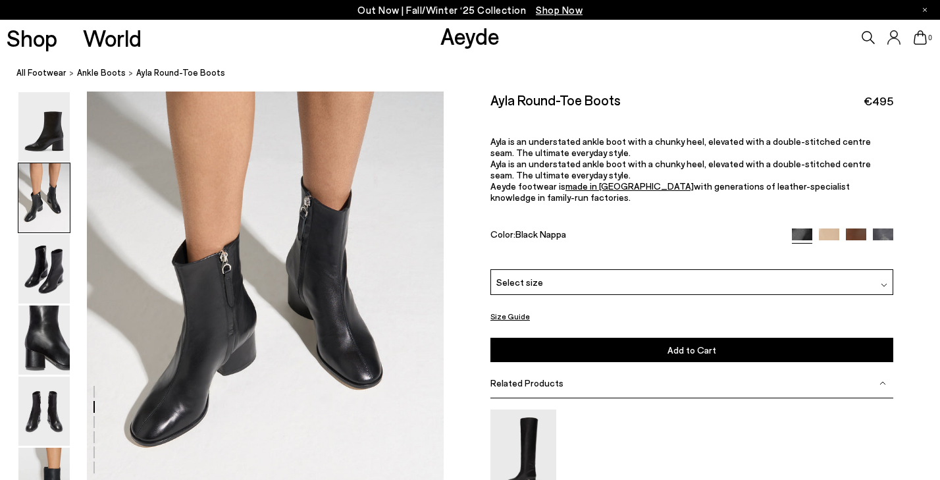
scroll to position [528, 0]
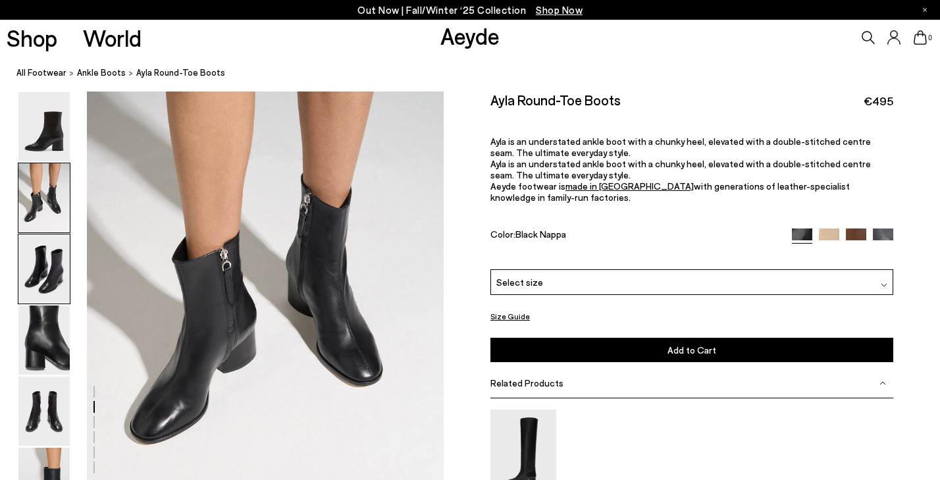
click at [63, 277] on img at bounding box center [43, 268] width 51 height 69
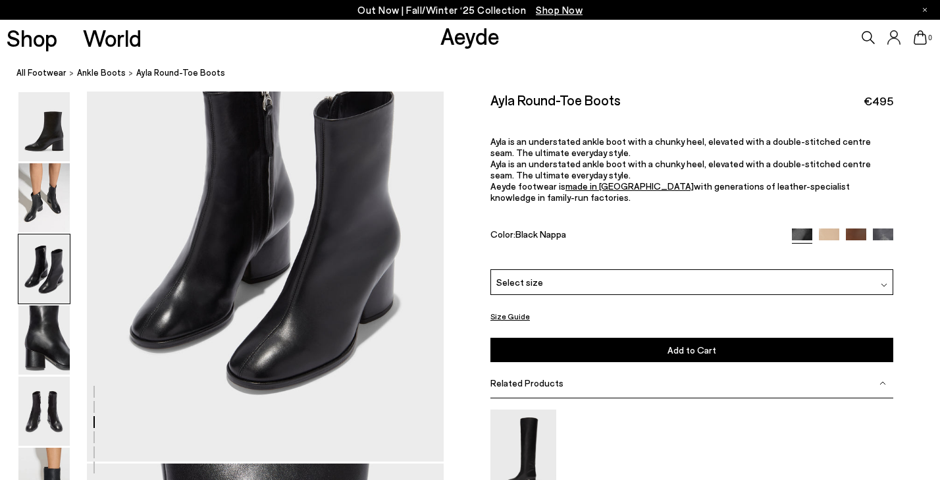
scroll to position [1077, 0]
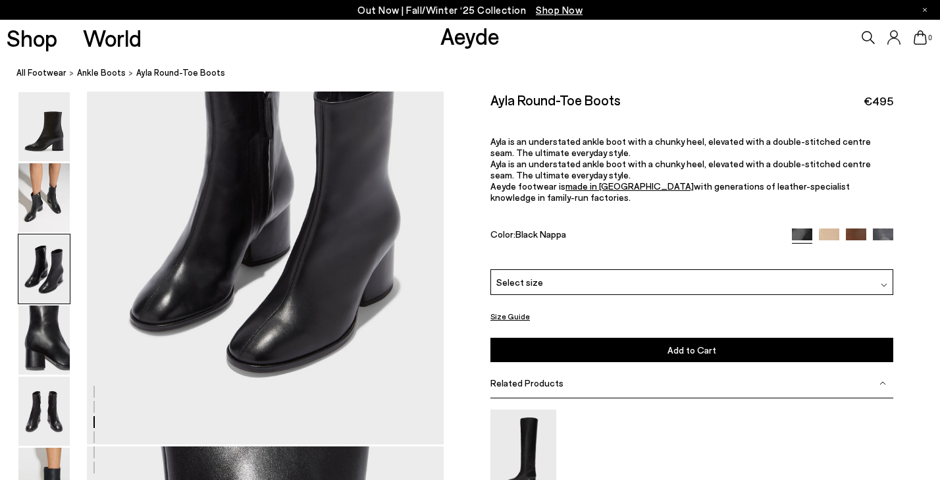
click at [530, 276] on span "Select size" at bounding box center [519, 282] width 47 height 14
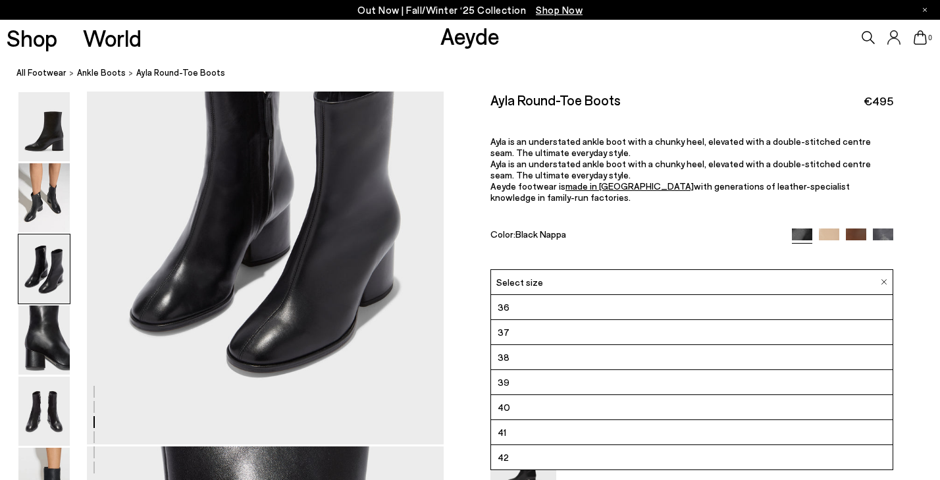
click at [530, 276] on span "Select size" at bounding box center [519, 282] width 47 height 14
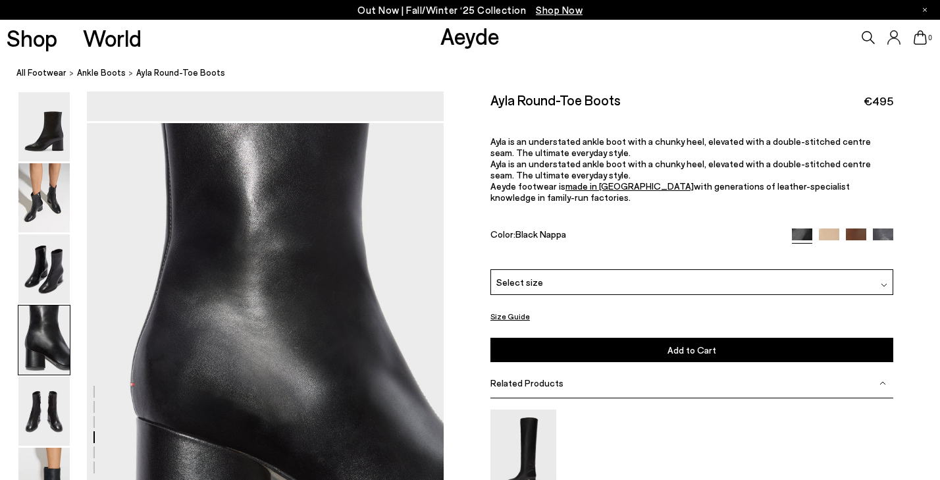
scroll to position [1368, 0]
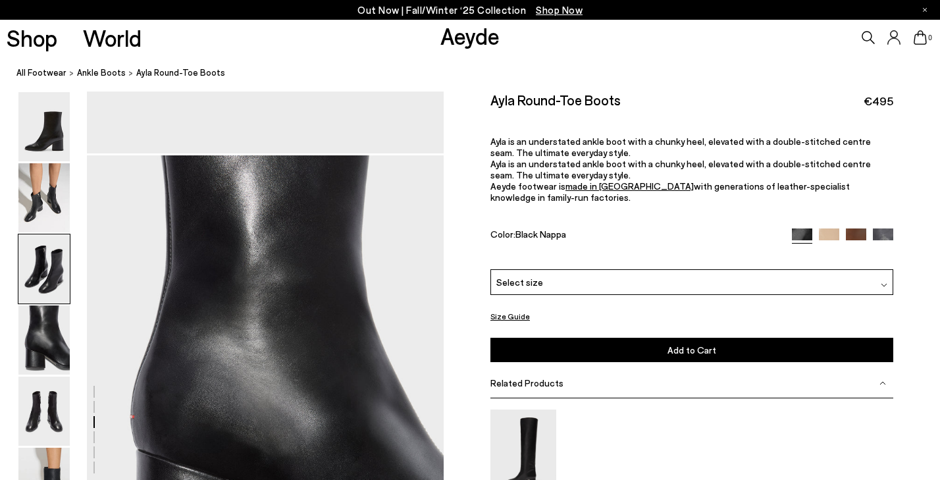
click at [509, 308] on button "Size Guide" at bounding box center [509, 316] width 39 height 16
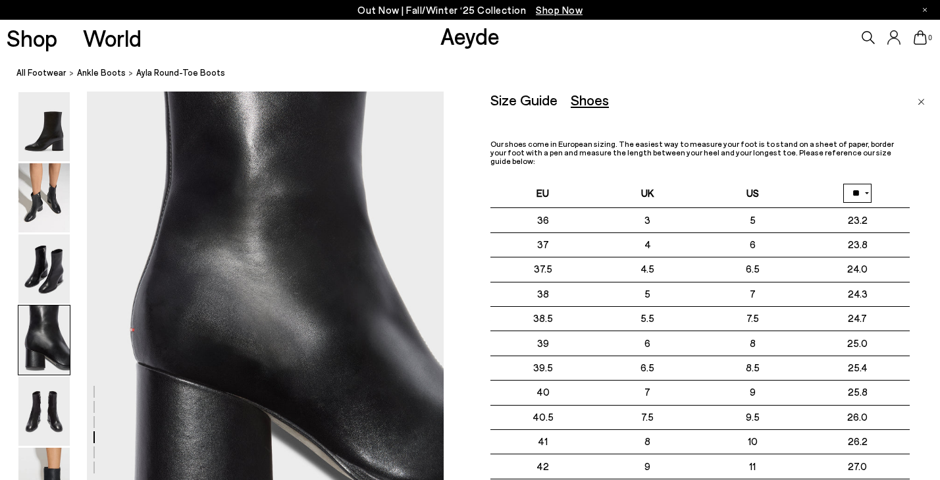
scroll to position [1462, 0]
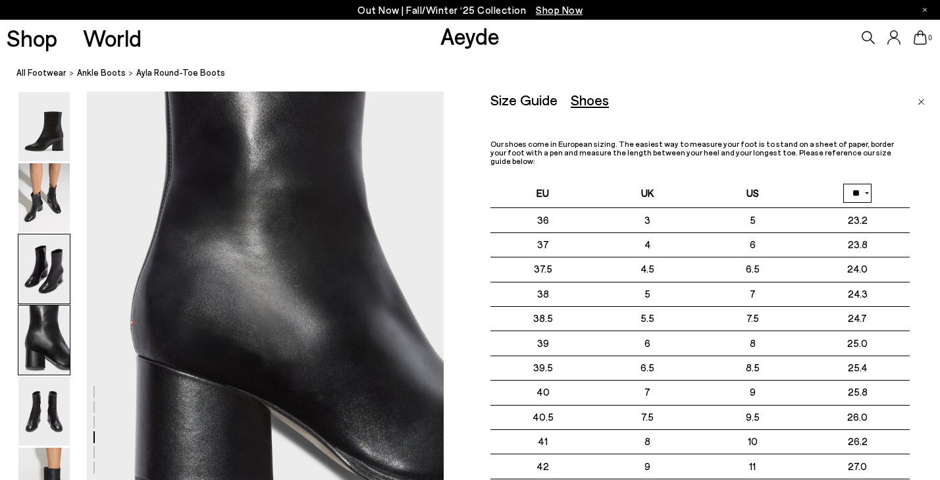
click at [54, 267] on img at bounding box center [43, 268] width 51 height 69
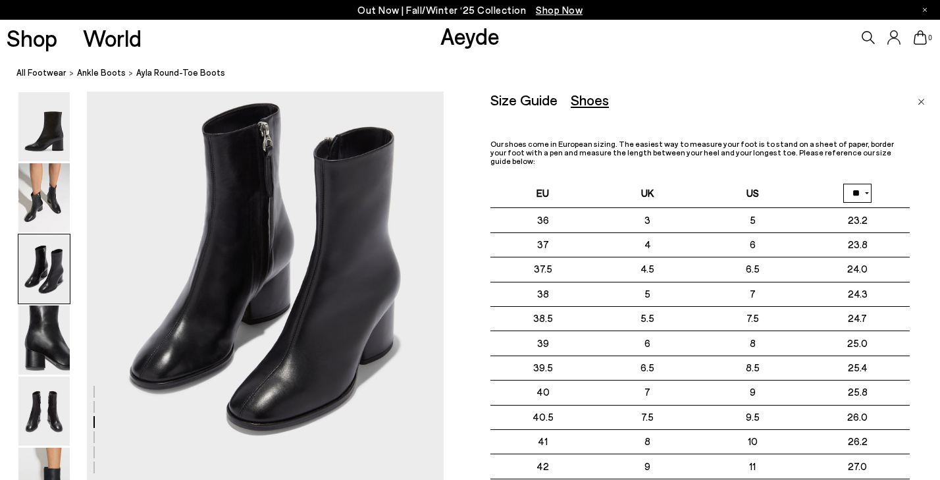
scroll to position [1019, 0]
click at [45, 338] on img at bounding box center [43, 339] width 51 height 69
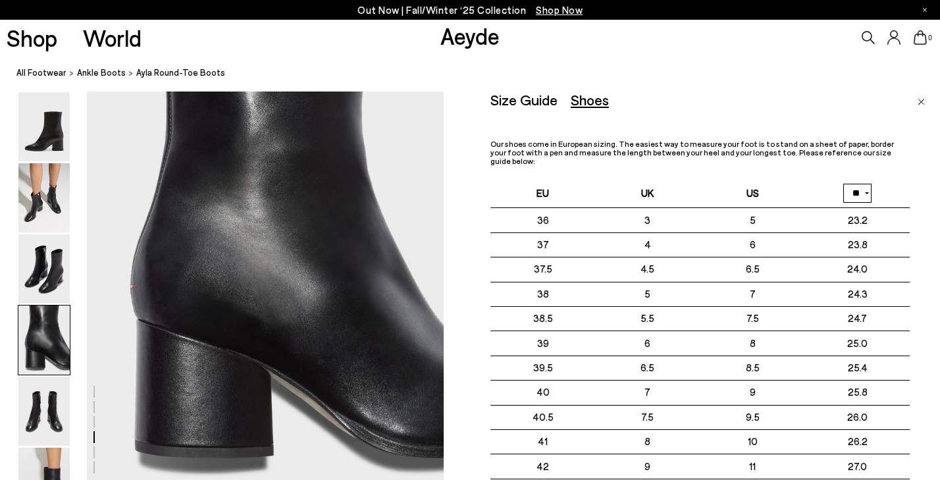
scroll to position [1495, 0]
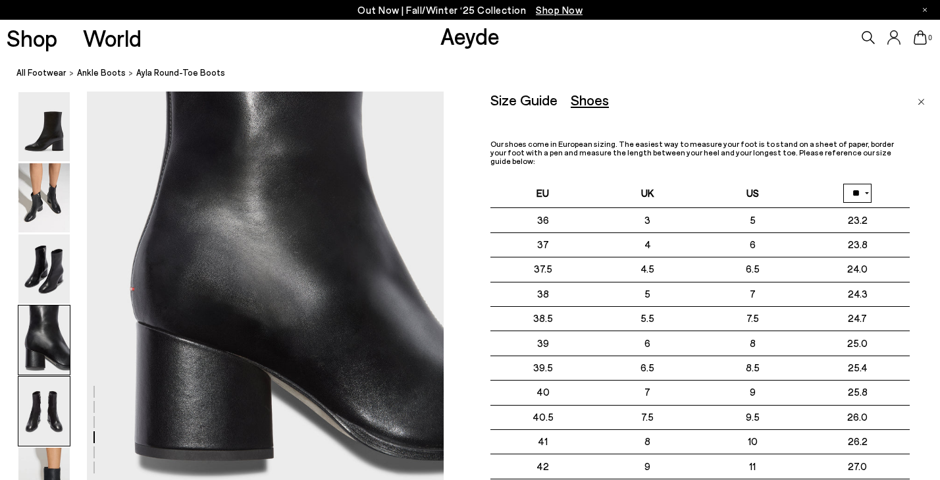
click at [53, 406] on img at bounding box center [43, 410] width 51 height 69
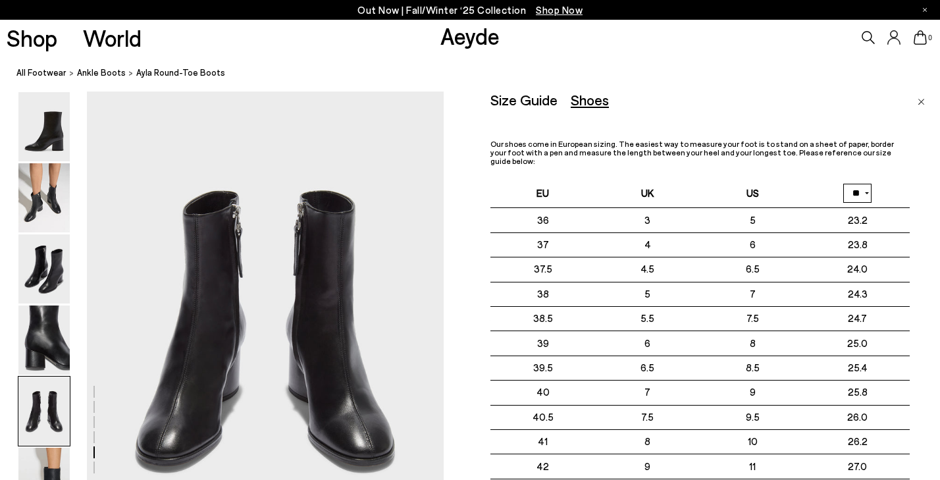
scroll to position [1910, 0]
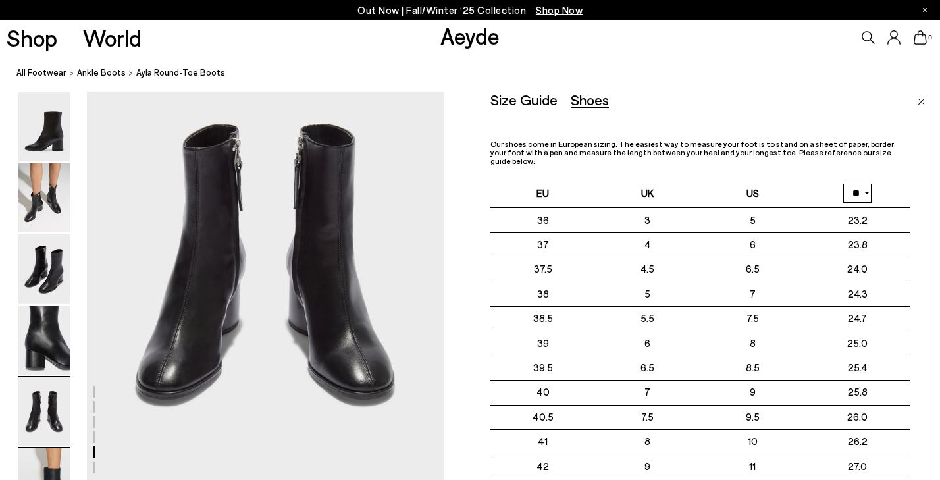
click at [47, 462] on img at bounding box center [43, 482] width 51 height 69
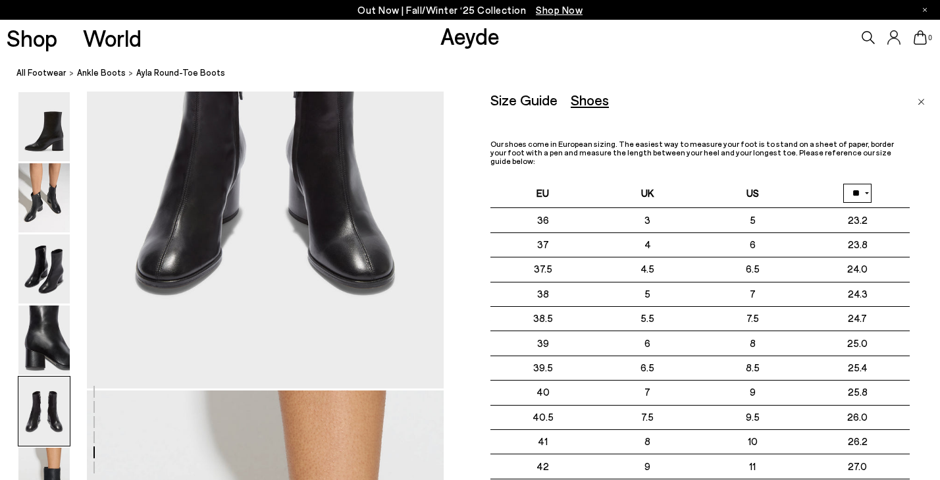
scroll to position [2084, 0]
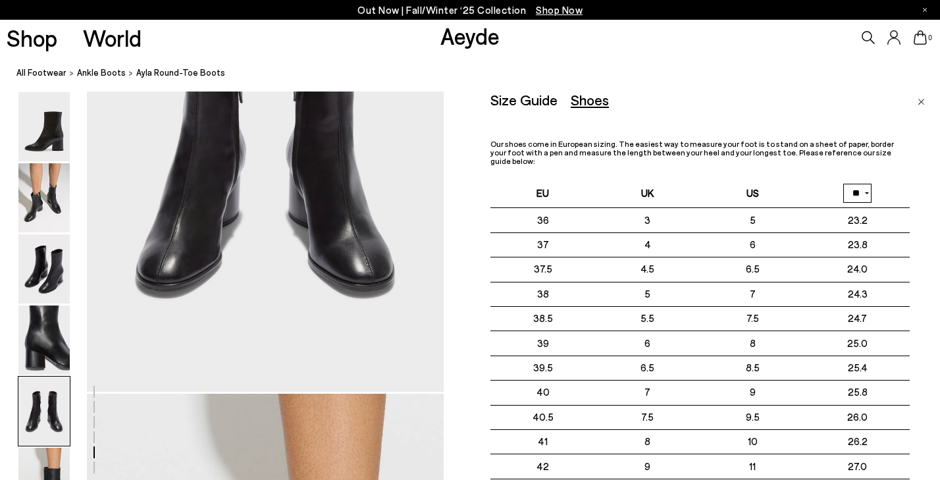
click at [526, 100] on div "Size Guide" at bounding box center [523, 99] width 67 height 16
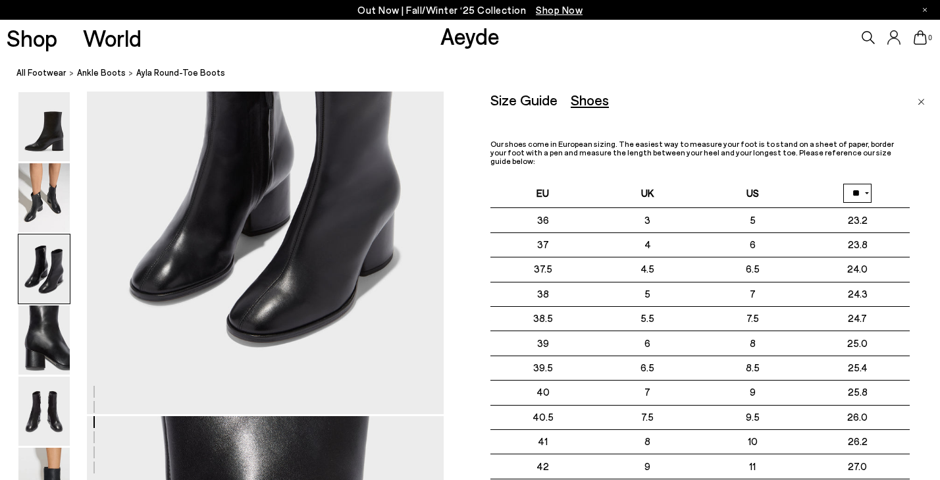
scroll to position [1039, 0]
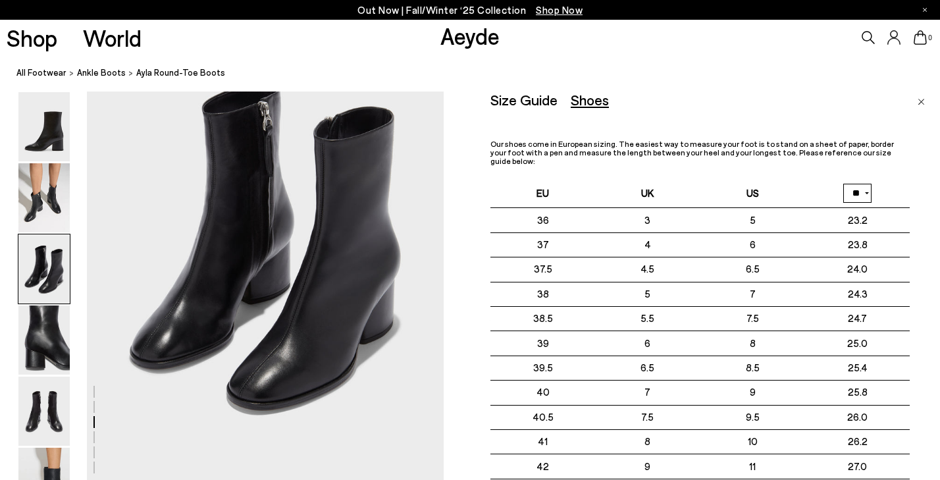
click at [922, 99] on img "Close" at bounding box center [920, 102] width 7 height 7
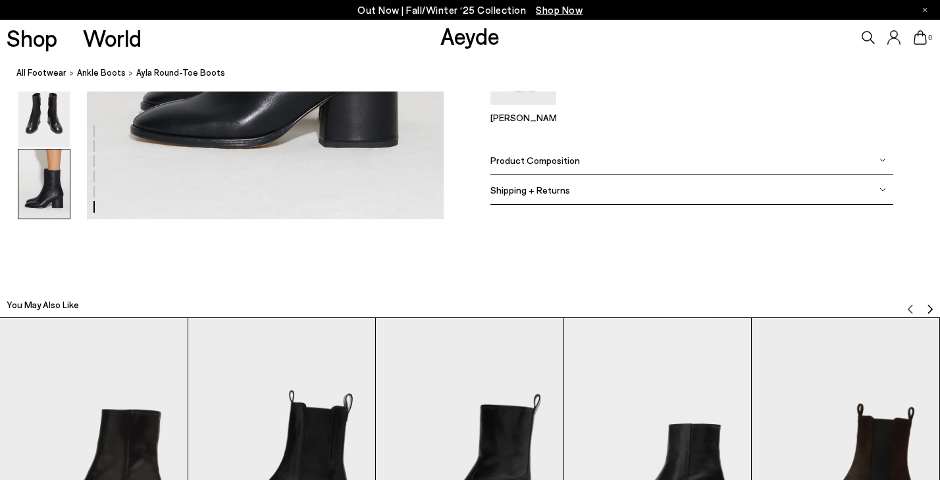
scroll to position [2738, 0]
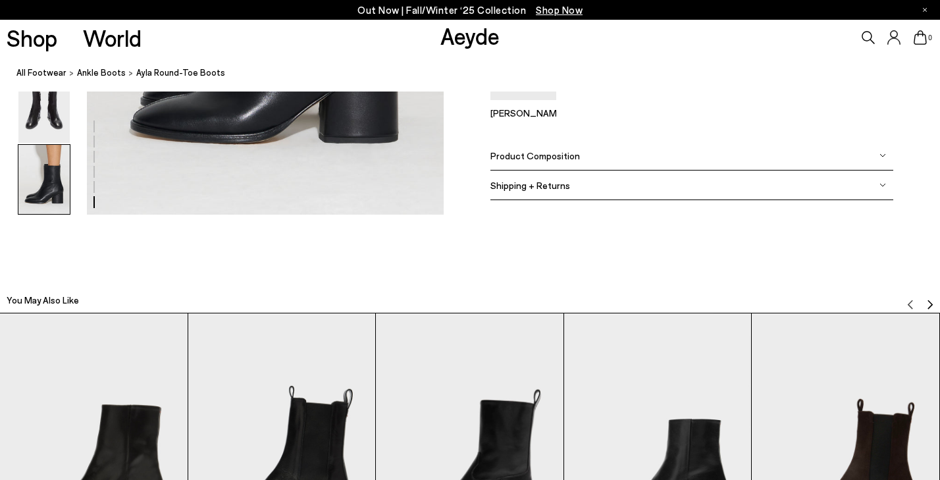
click at [591, 157] on div "Product Composition" at bounding box center [691, 156] width 403 height 30
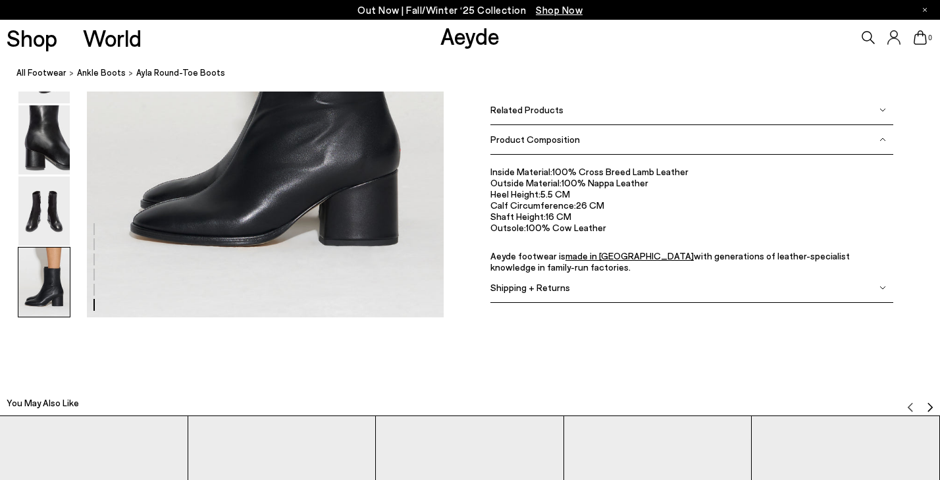
scroll to position [2638, 0]
